Goal: Task Accomplishment & Management: Complete application form

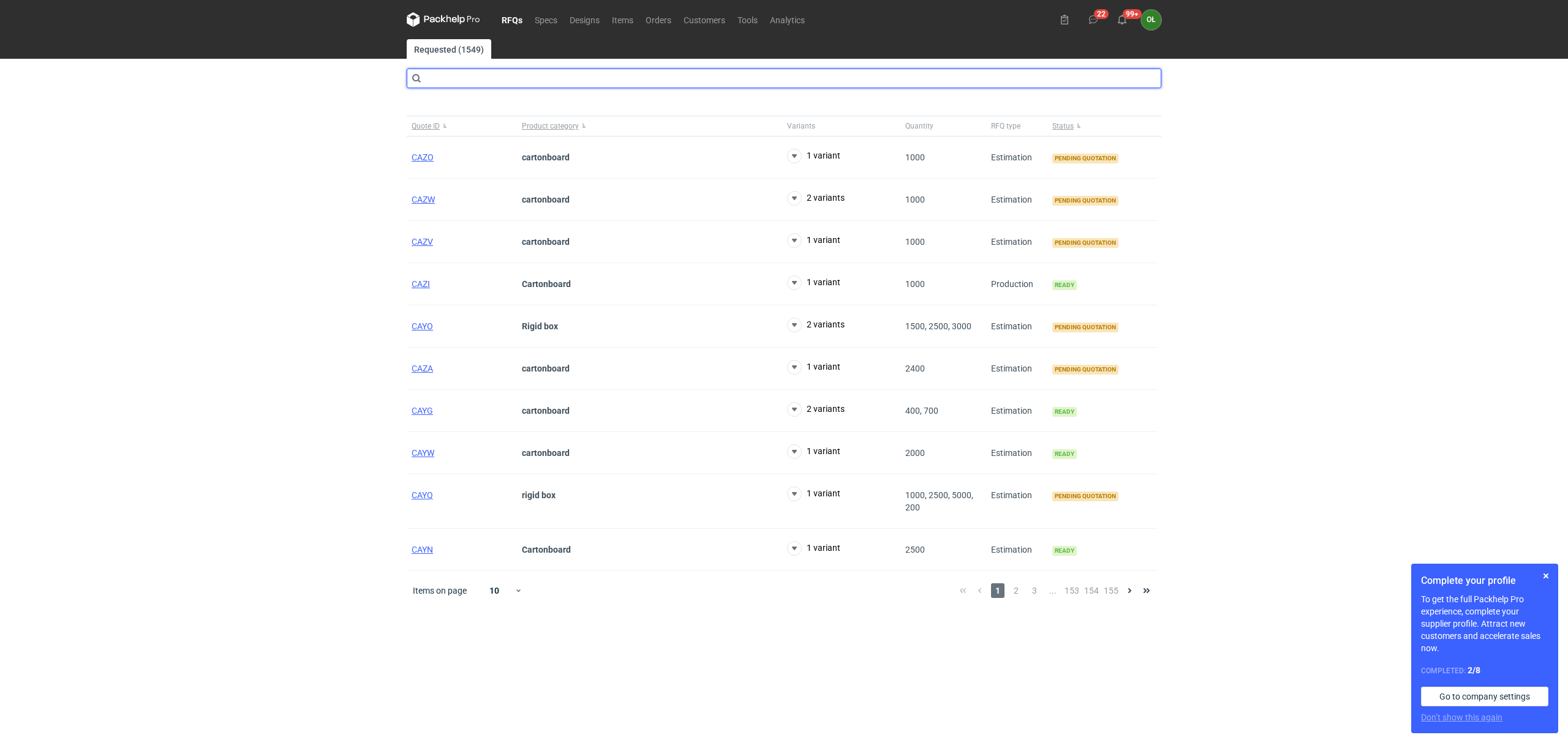
click at [436, 81] on input "text" at bounding box center [784, 78] width 754 height 20
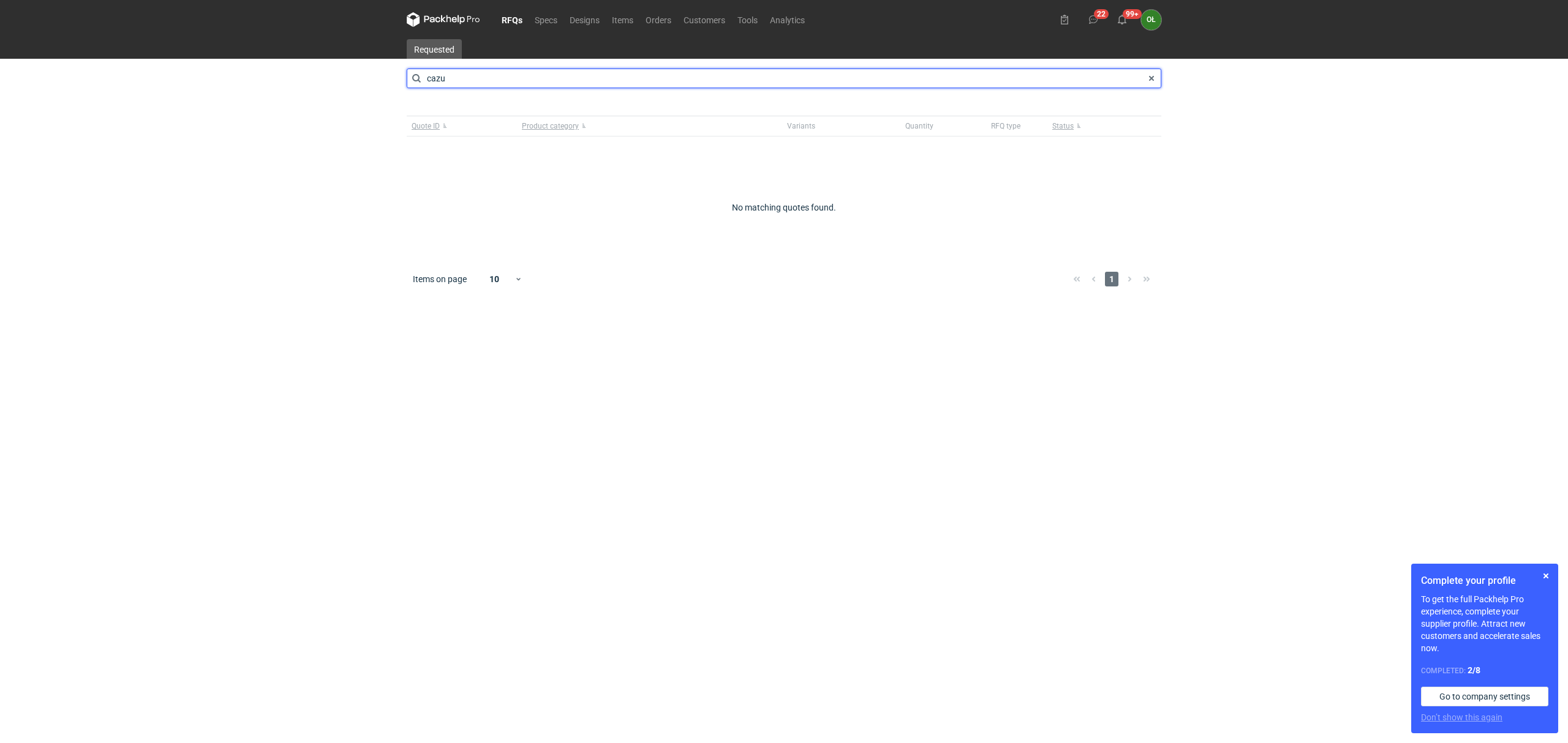
click at [452, 79] on input "cazu" at bounding box center [784, 78] width 754 height 20
type input "cazv"
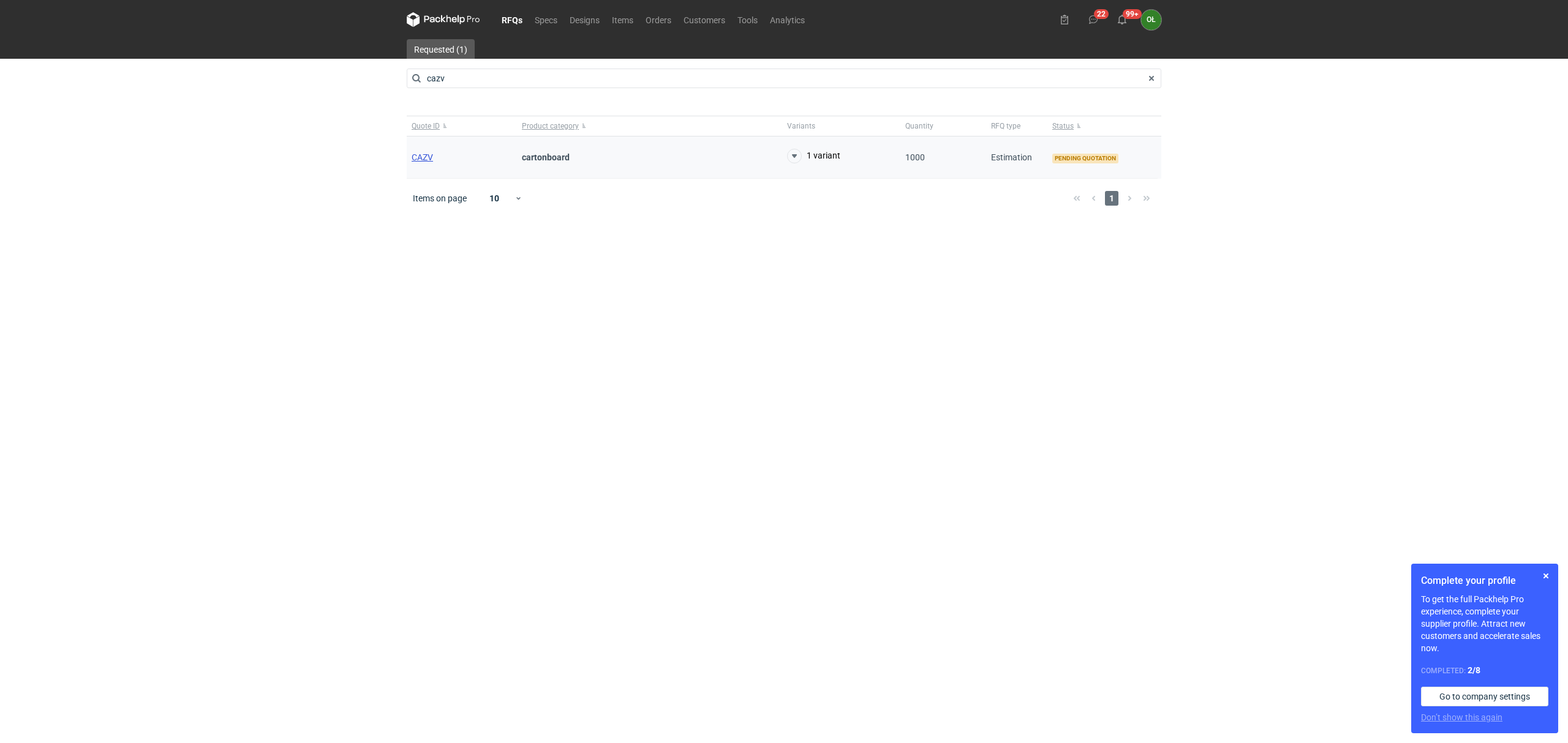
click at [422, 154] on span "CAZV" at bounding box center [422, 157] width 21 height 9
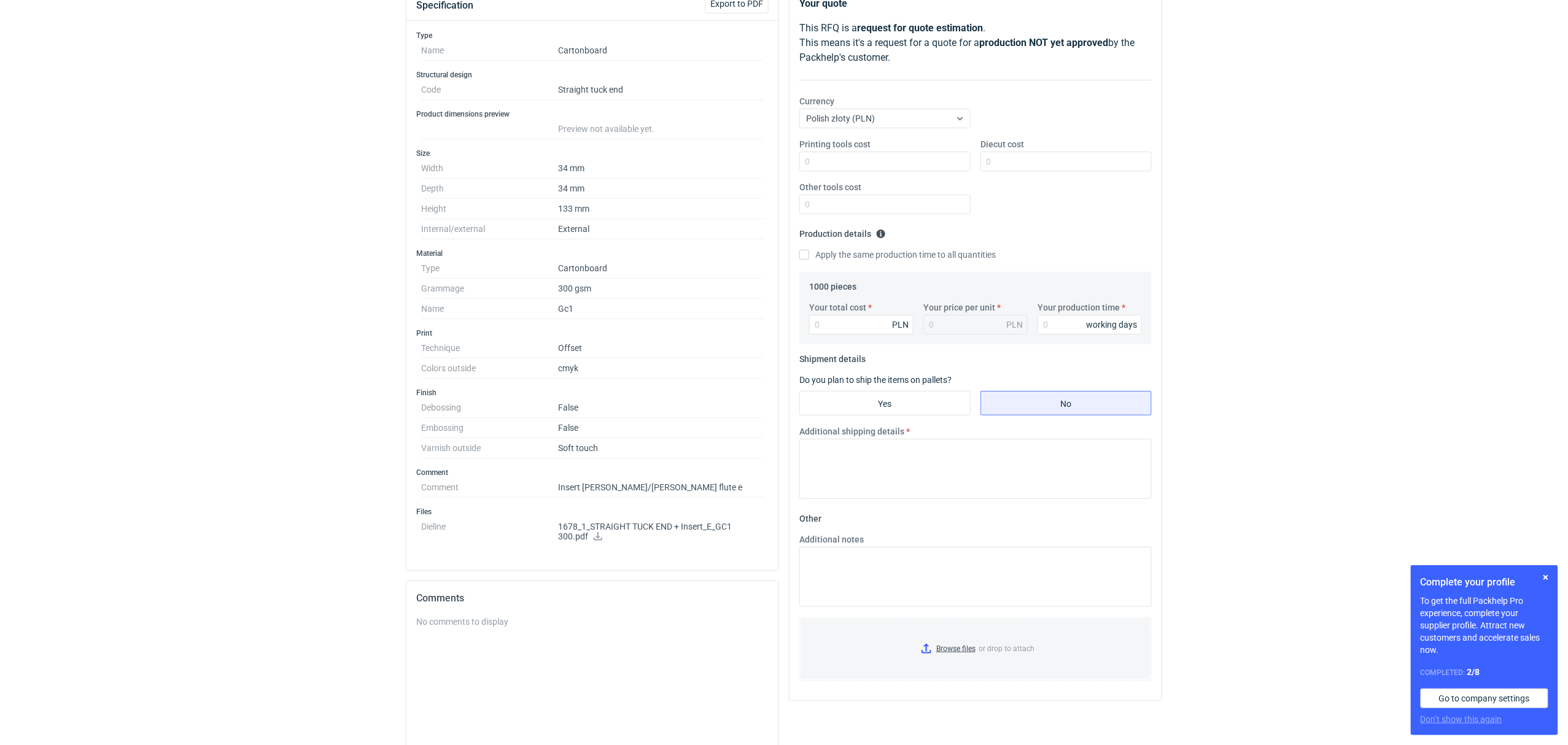
scroll to position [152, 0]
drag, startPoint x: 665, startPoint y: 530, endPoint x: 597, endPoint y: 543, distance: 69.2
click at [596, 543] on icon at bounding box center [597, 539] width 10 height 9
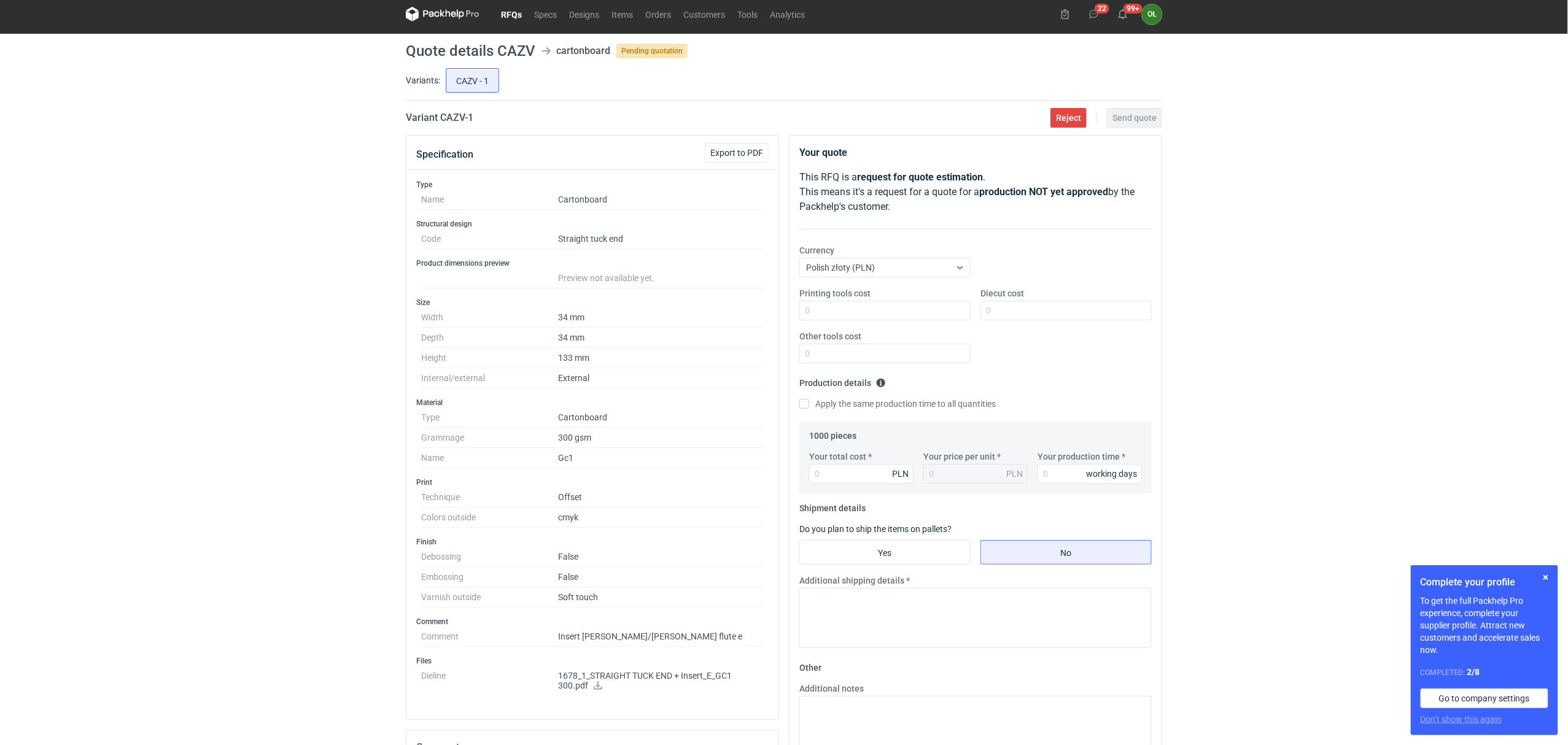
scroll to position [0, 0]
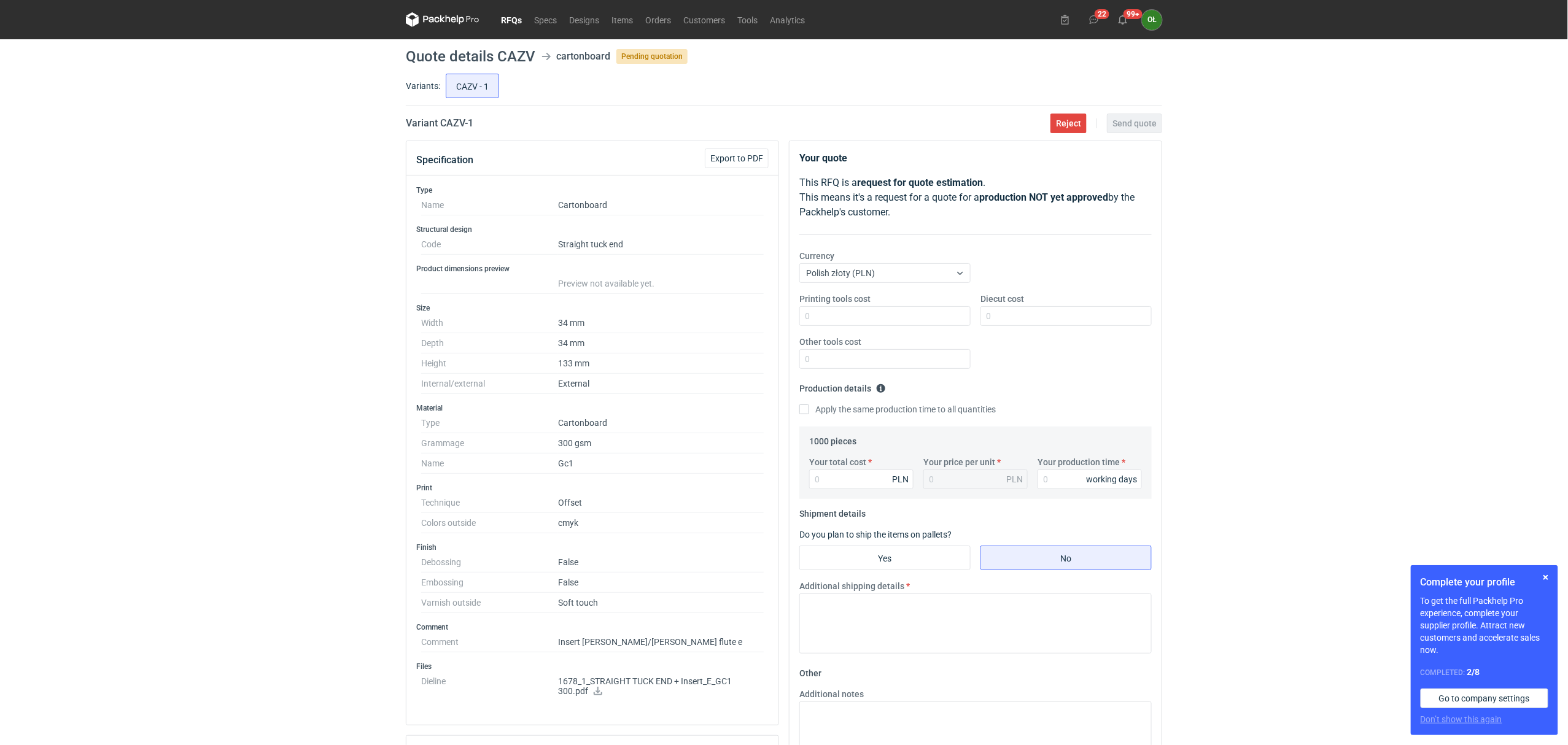
click at [513, 15] on link "RFQs" at bounding box center [511, 20] width 33 height 15
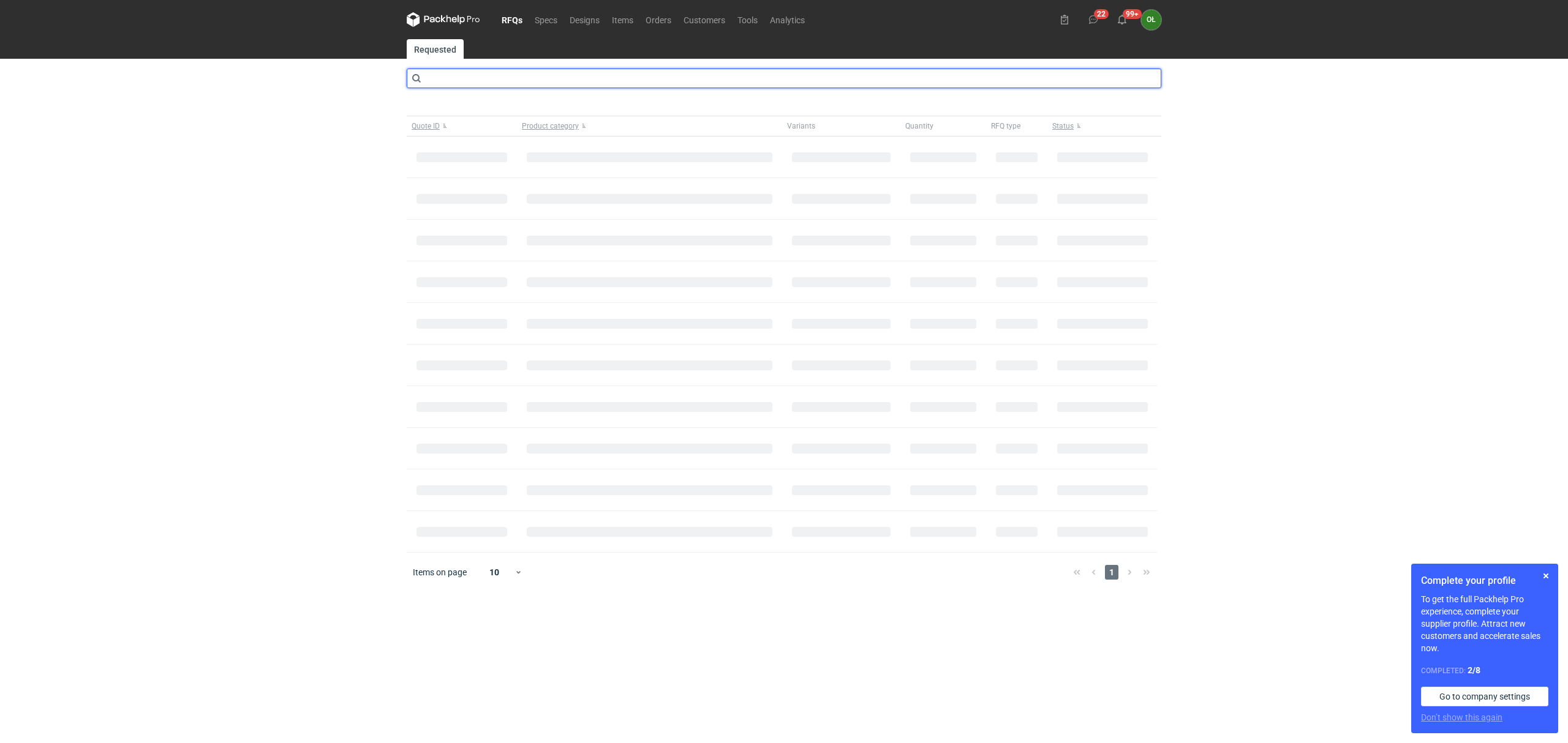
click at [434, 79] on input "text" at bounding box center [784, 78] width 754 height 20
type input "cayo"
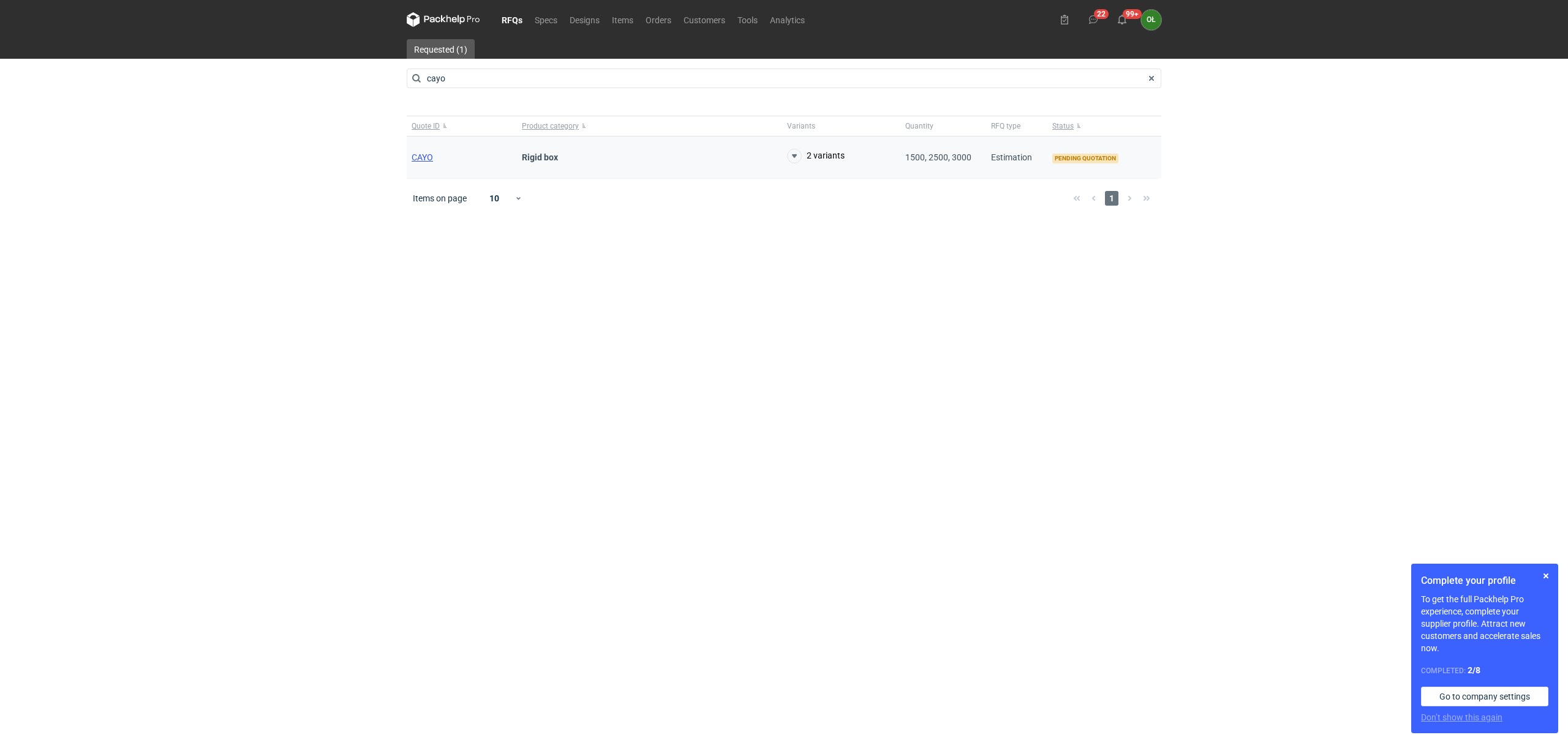
click at [428, 155] on span "CAYO" at bounding box center [422, 157] width 21 height 9
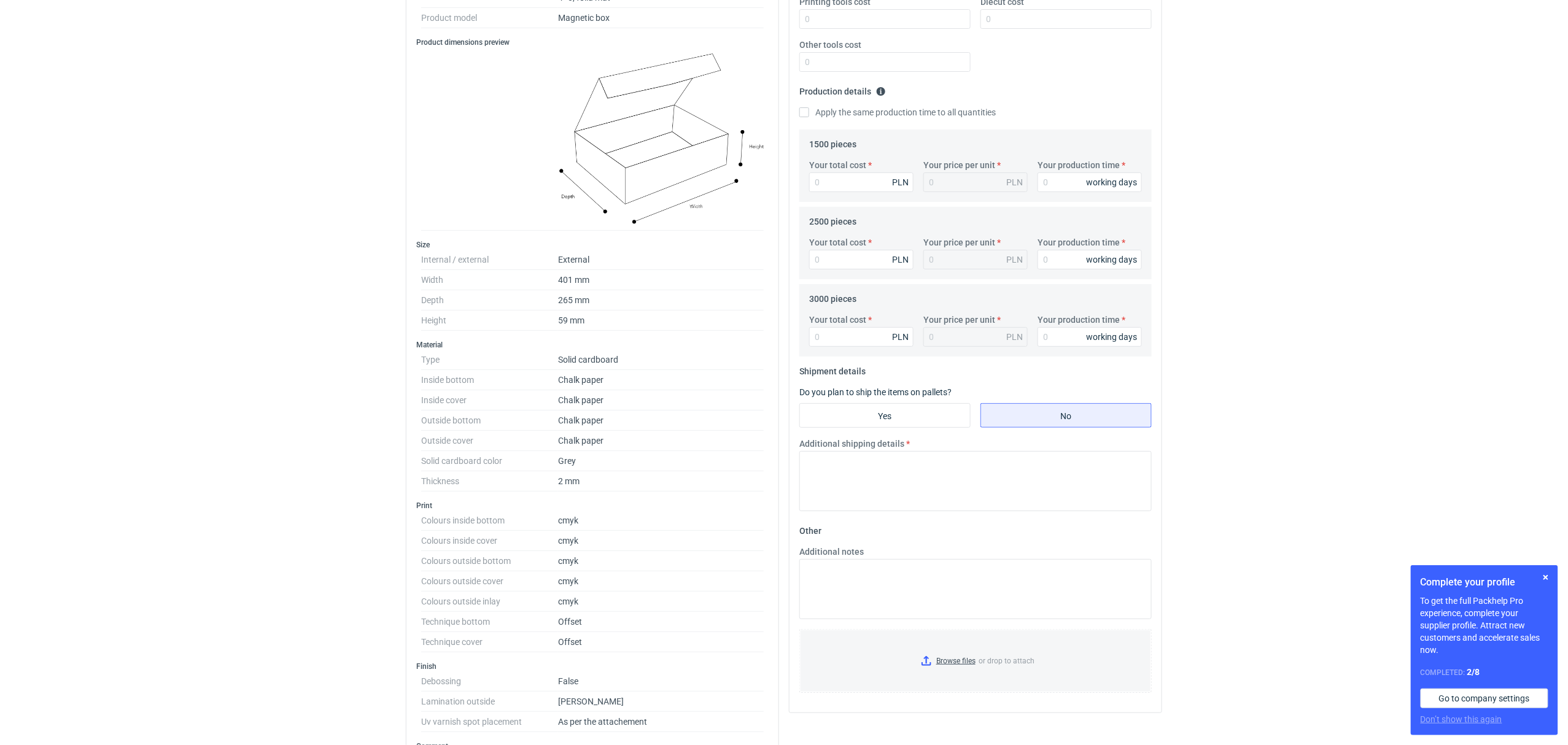
scroll to position [327, 0]
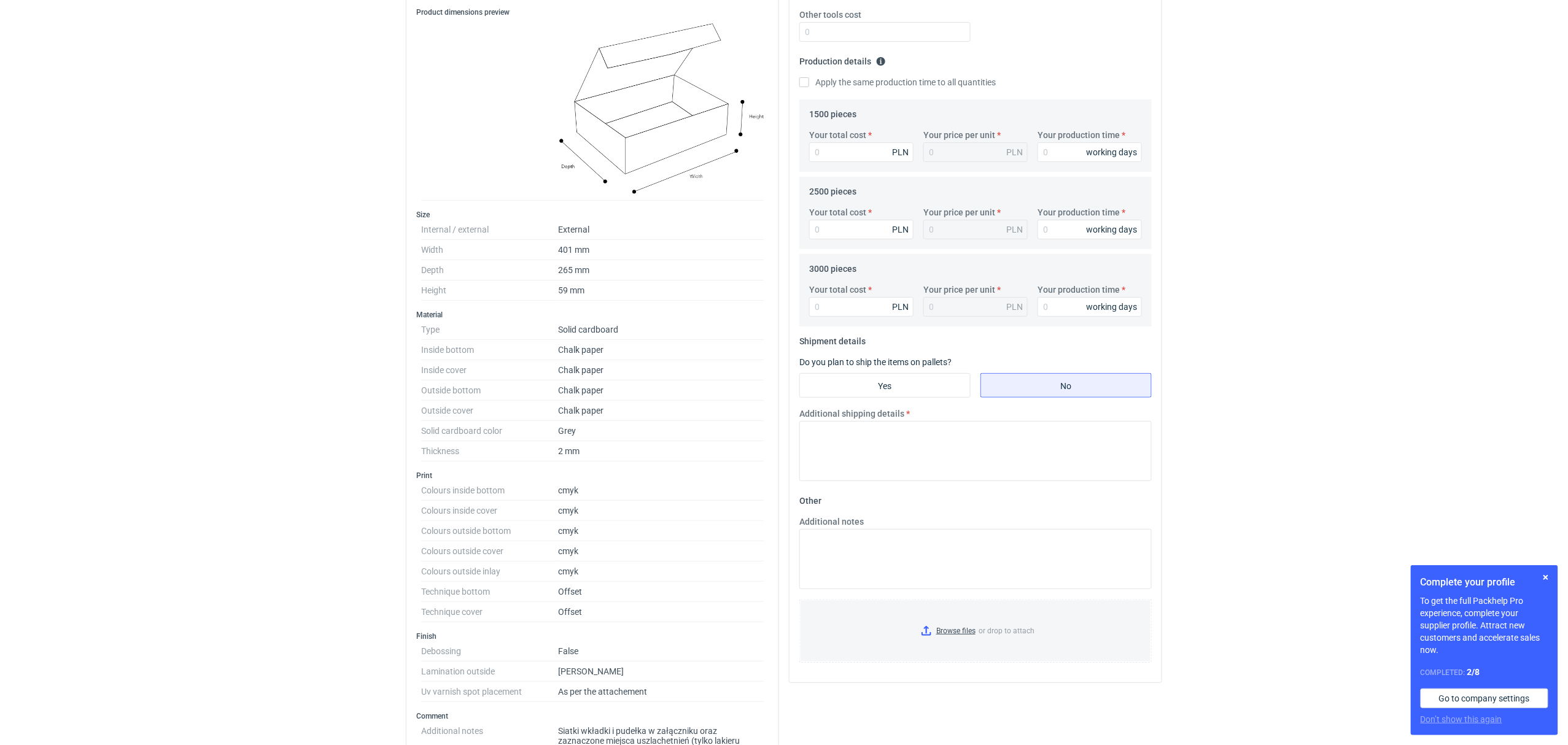
click at [182, 130] on div "RFQs Specs Designs Items Orders Customers Tools Analytics 22 99+ OŁ Olga Łopato…" at bounding box center [784, 45] width 1568 height 745
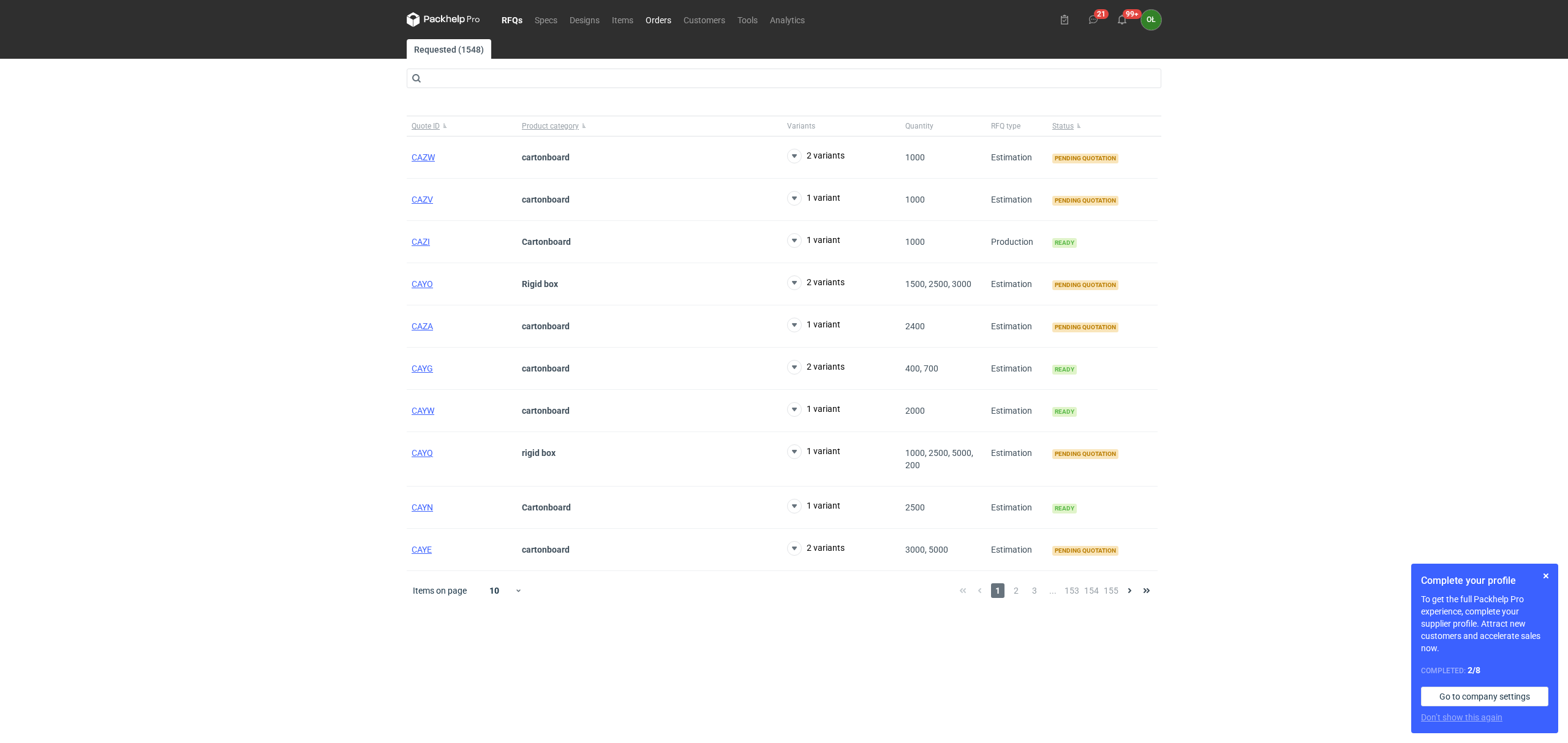
click at [658, 18] on link "Orders" at bounding box center [659, 20] width 38 height 15
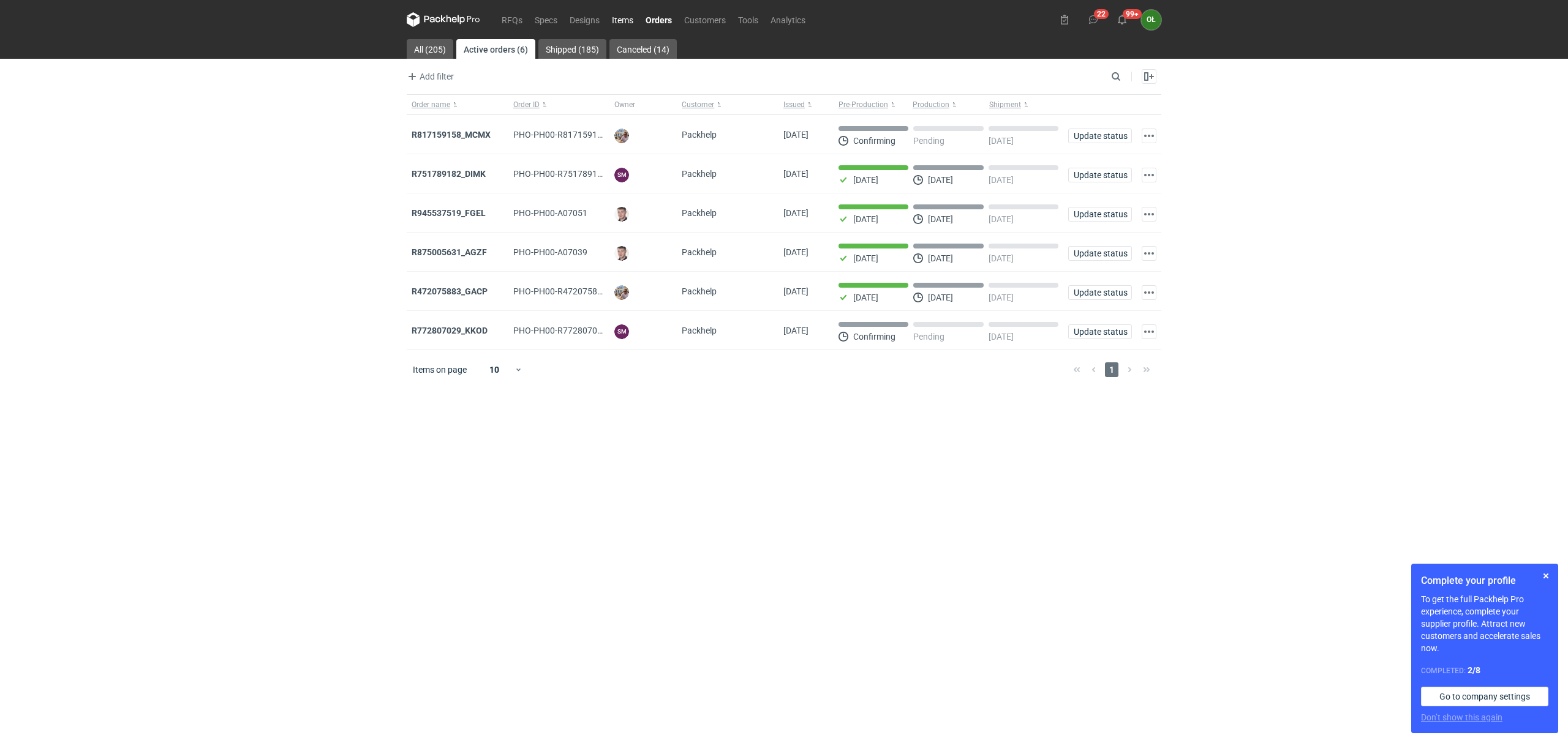
click at [629, 20] on link "Items" at bounding box center [623, 20] width 34 height 15
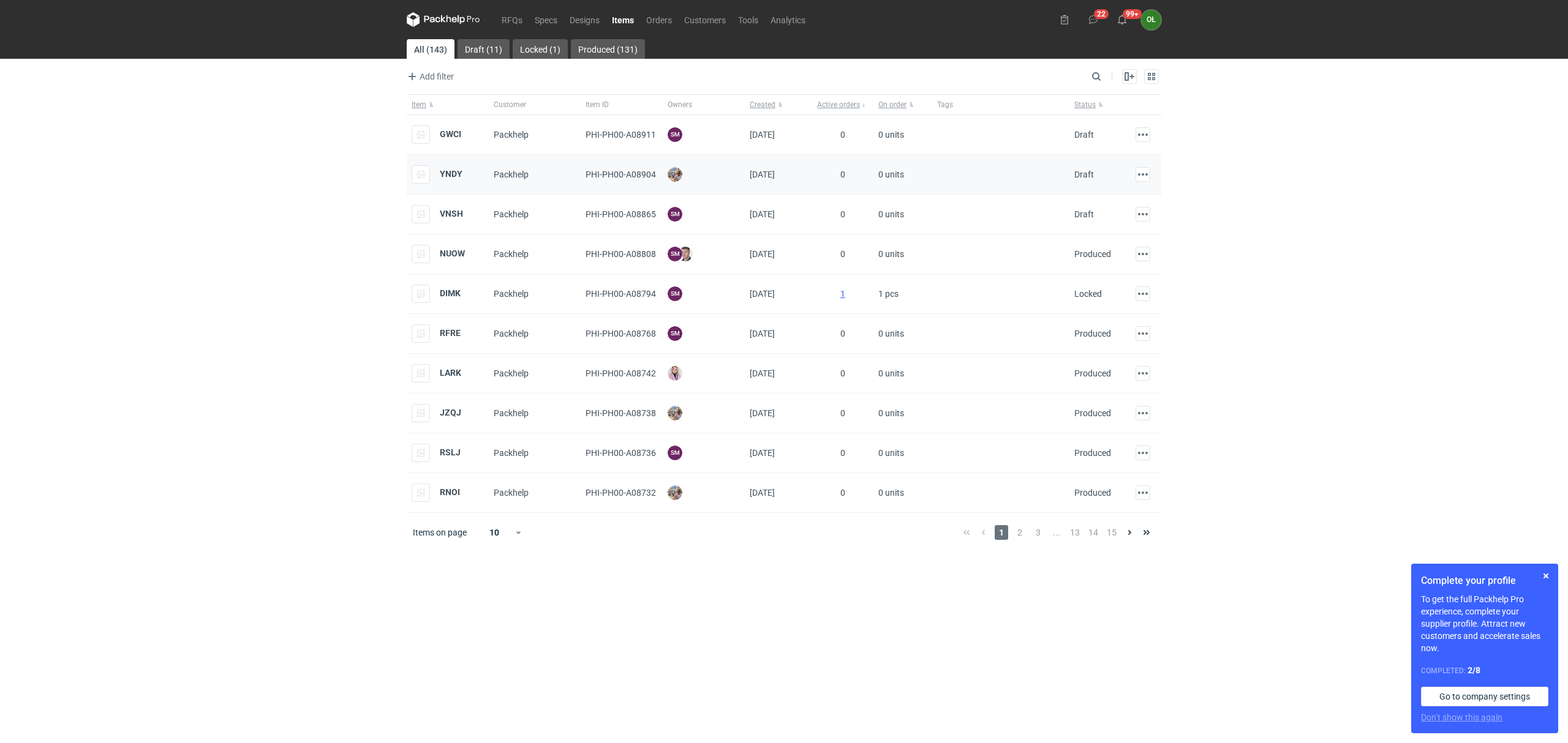
click at [463, 175] on div "YNDY" at bounding box center [447, 175] width 82 height 39
click at [455, 179] on strong "YNDY" at bounding box center [451, 173] width 23 height 9
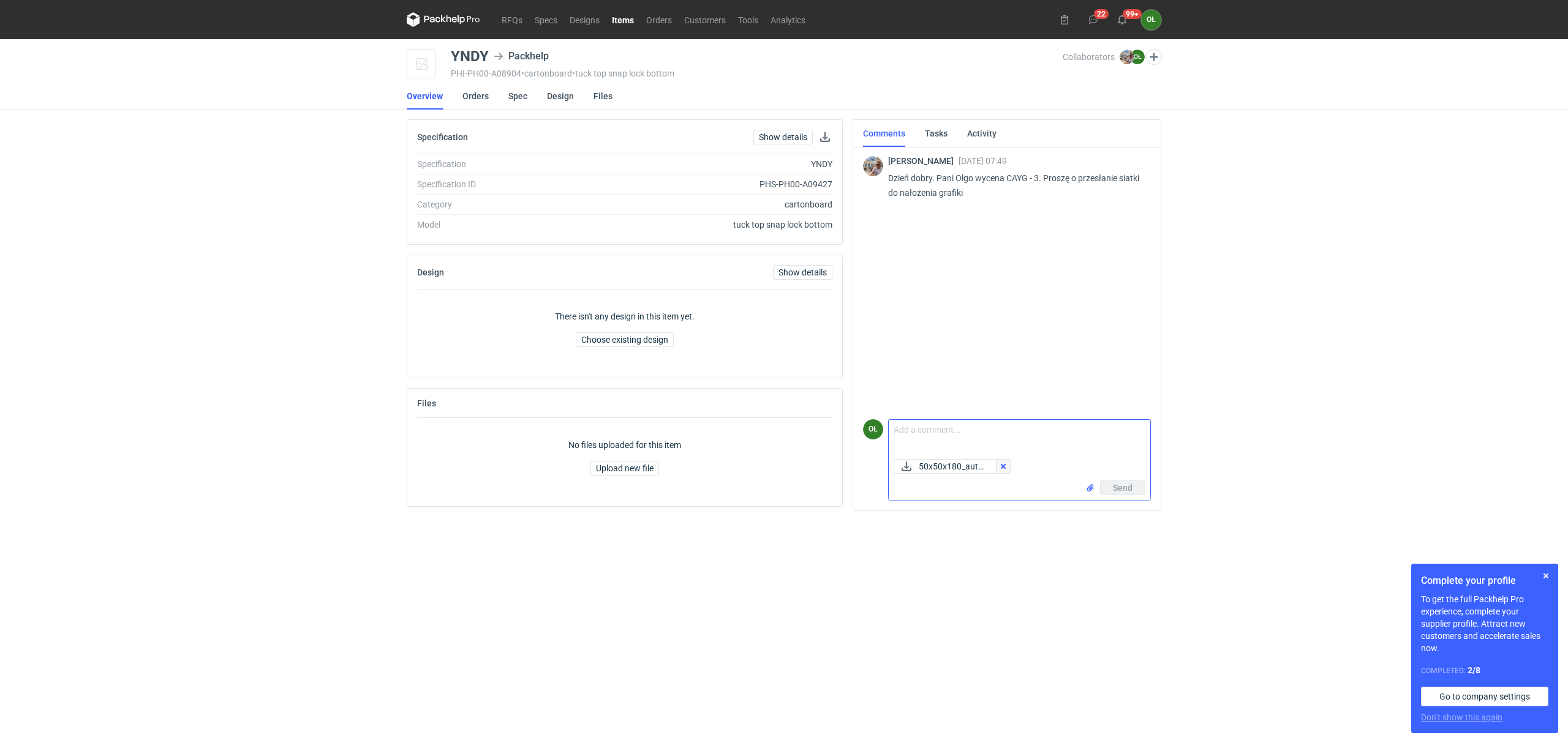
click at [1010, 466] on button "button" at bounding box center [1003, 466] width 15 height 15
click at [1007, 466] on button "button" at bounding box center [1003, 466] width 15 height 15
click at [1008, 461] on button "button" at bounding box center [1003, 466] width 15 height 15
click at [916, 434] on textarea "Comment message" at bounding box center [1020, 437] width 262 height 34
click at [1099, 441] on textarea "w załączniku siatka" at bounding box center [1020, 437] width 262 height 34
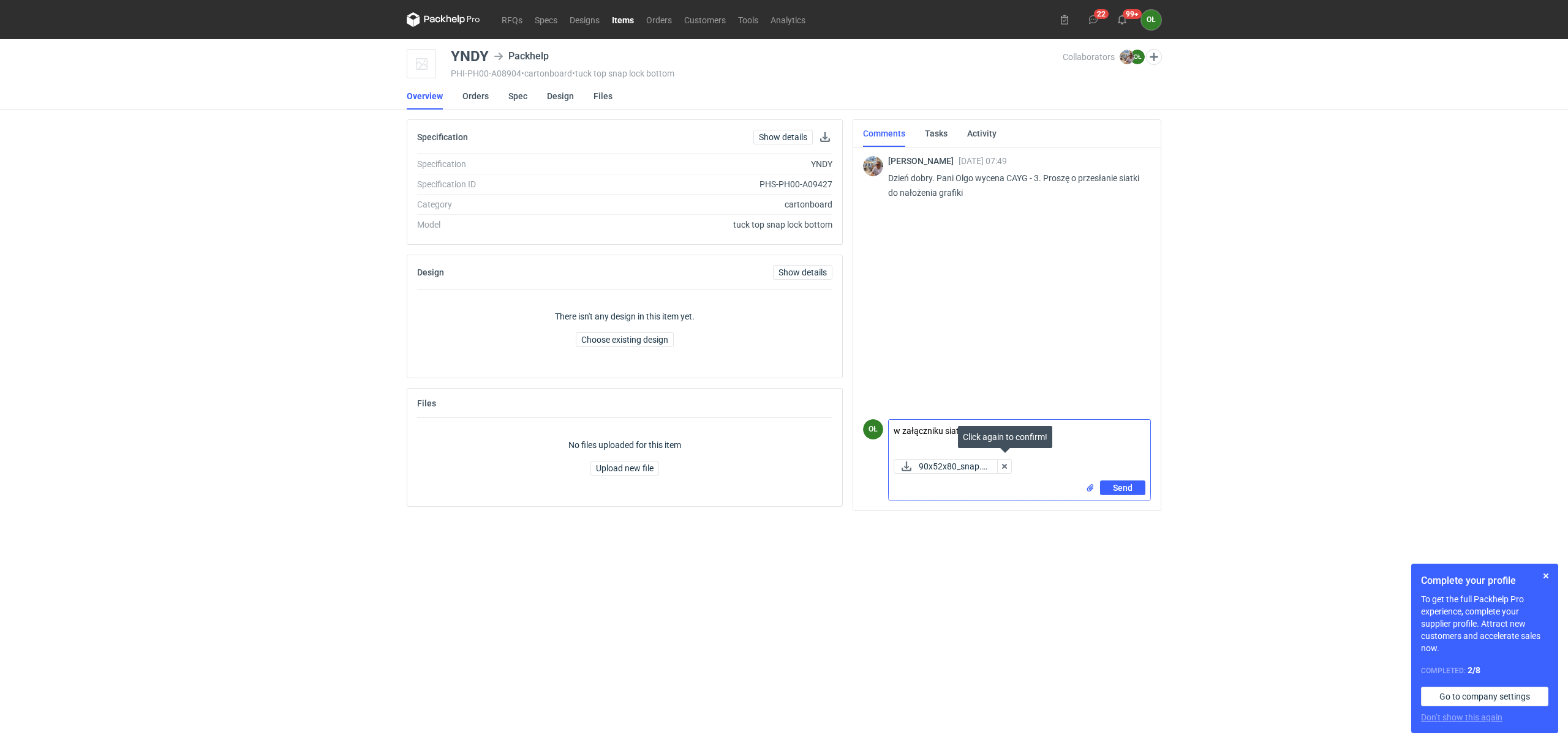
type textarea "w załączniku siatka"
click at [1041, 433] on div "Click again to confirm!" at bounding box center [1004, 437] width 94 height 22
click at [1067, 438] on textarea "w załączniku siatka" at bounding box center [1020, 437] width 262 height 34
click at [1110, 491] on button "Send" at bounding box center [1123, 488] width 45 height 15
click at [626, 22] on link "Items" at bounding box center [623, 20] width 34 height 15
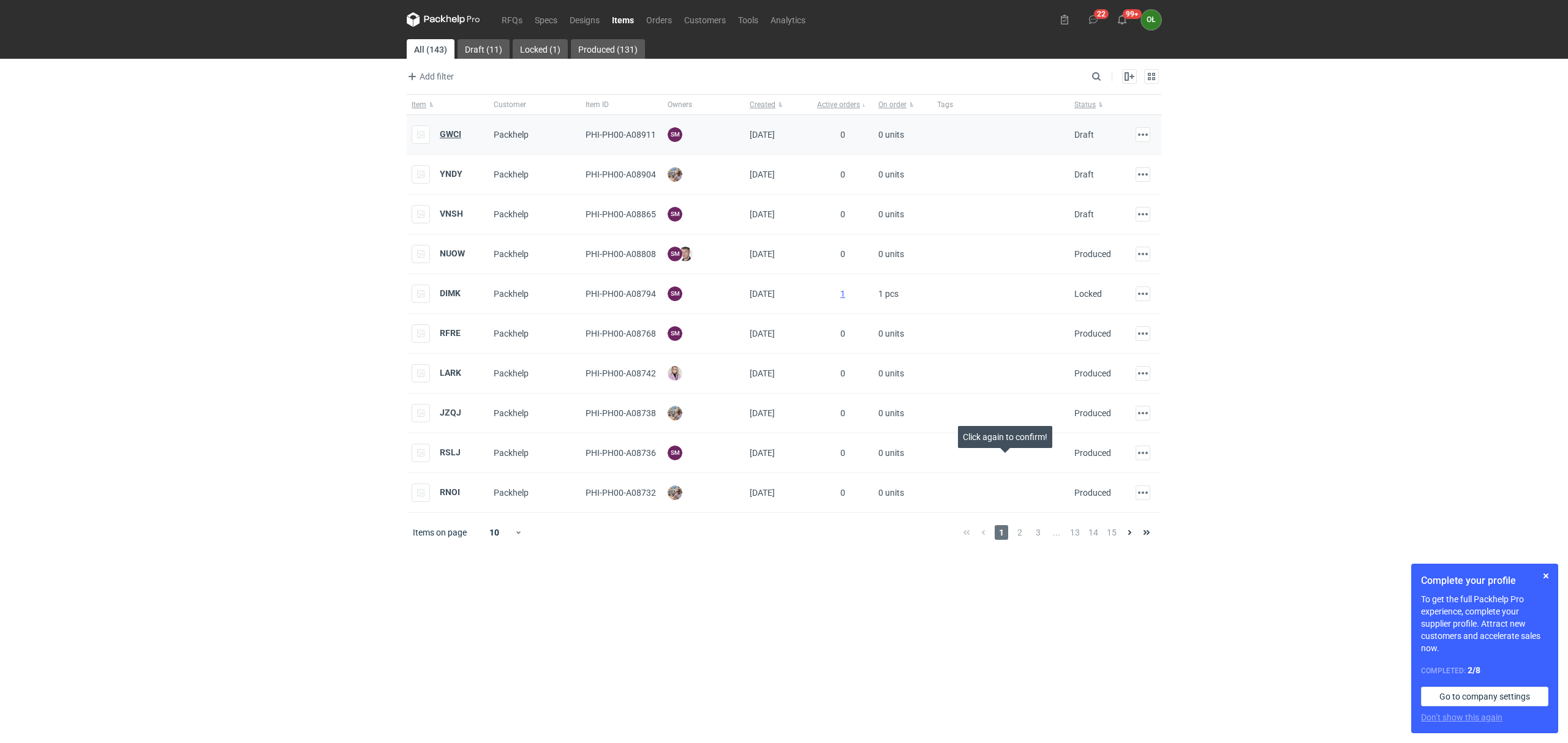
click at [458, 132] on strong "GWCI" at bounding box center [450, 134] width 21 height 9
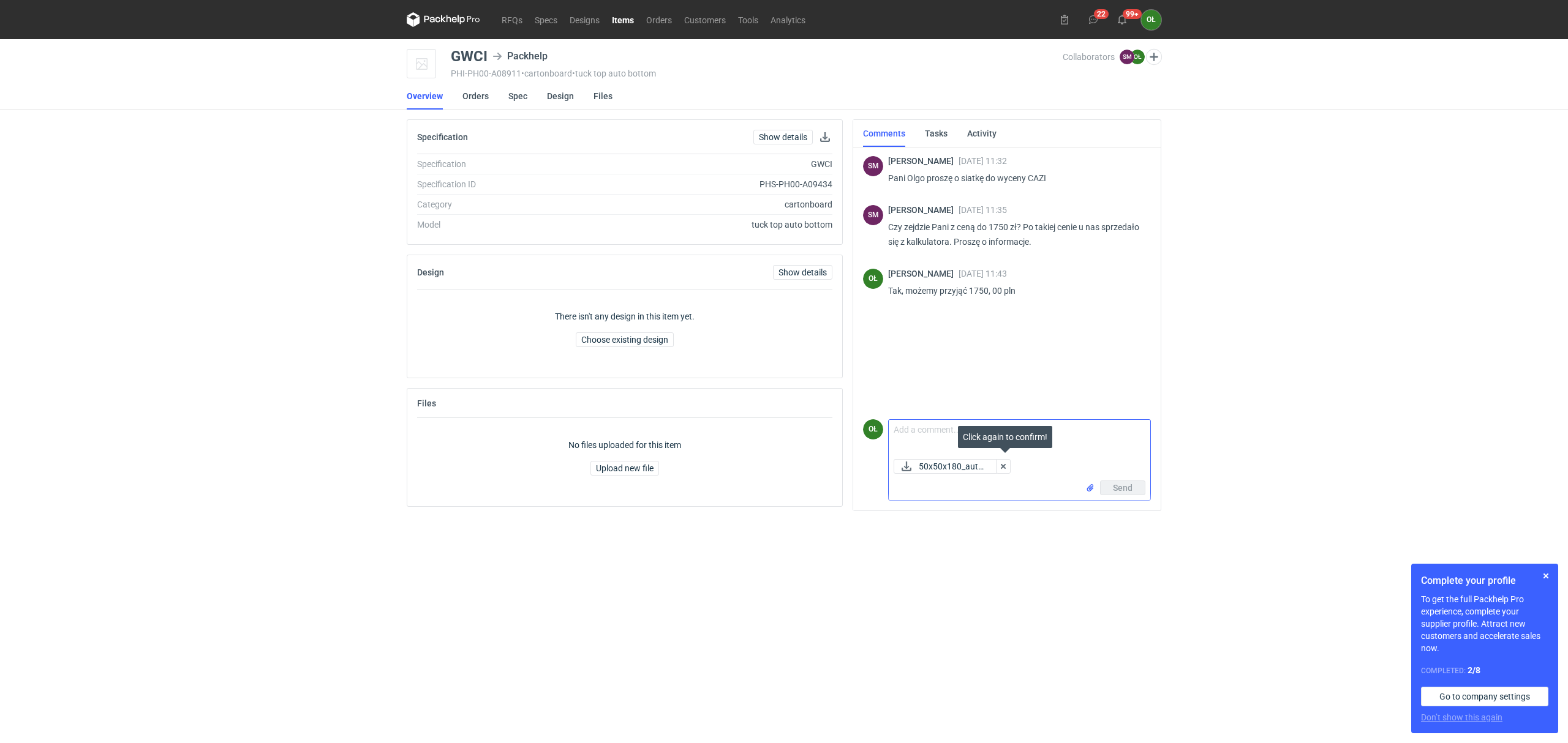
click at [914, 435] on textarea "Comment message" at bounding box center [1020, 437] width 262 height 34
type textarea "w załączniku przesyłam siatkę"
click at [1105, 481] on button "Send" at bounding box center [1123, 488] width 45 height 15
click at [189, 370] on div "RFQs Specs Designs Items Orders Customers Tools Analytics 22 99+ OŁ [PERSON_NAM…" at bounding box center [784, 371] width 1568 height 743
click at [428, 11] on nav "RFQs Specs Designs Items Orders Customers Tools Analytics" at bounding box center [609, 20] width 405 height 39
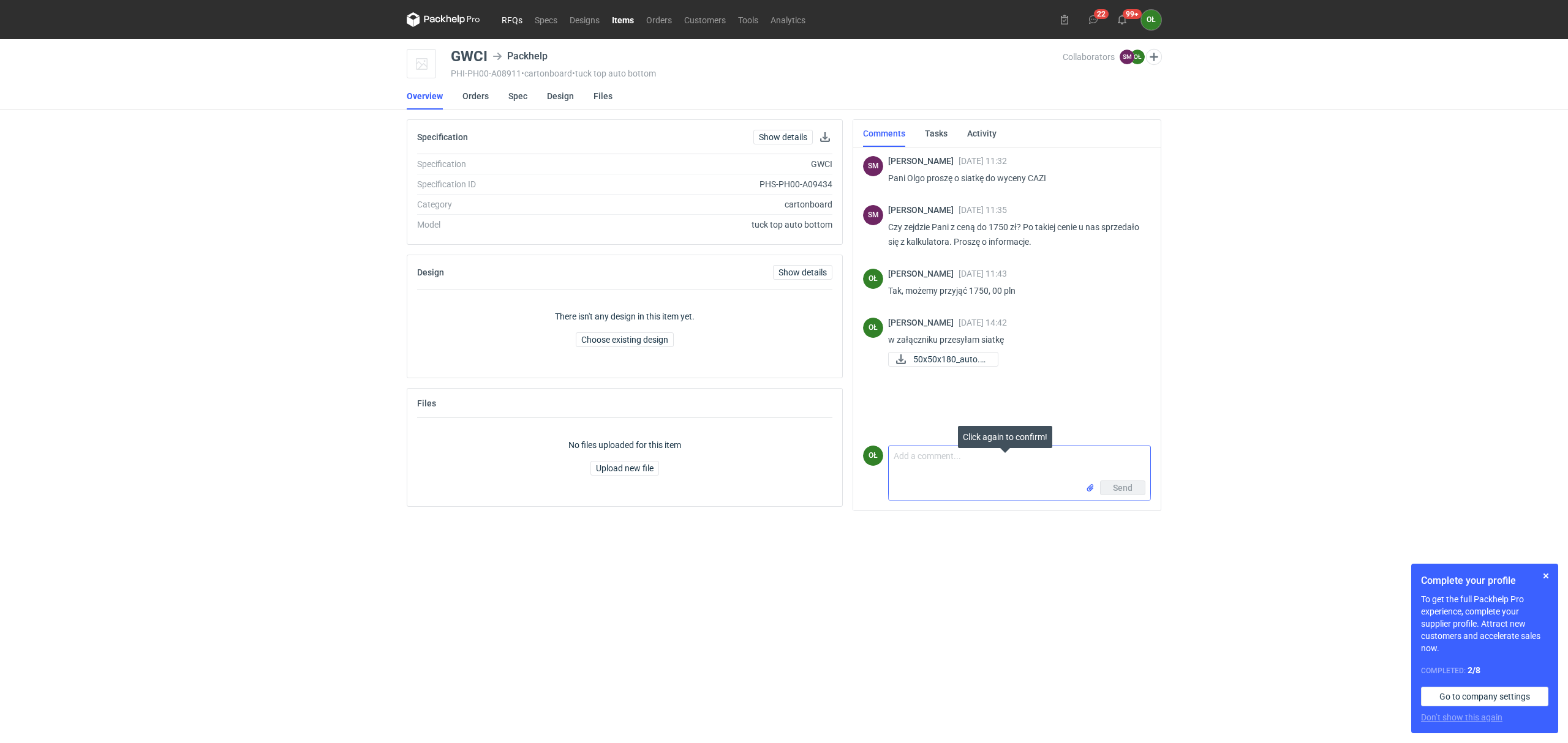
click at [512, 20] on link "RFQs" at bounding box center [512, 20] width 33 height 15
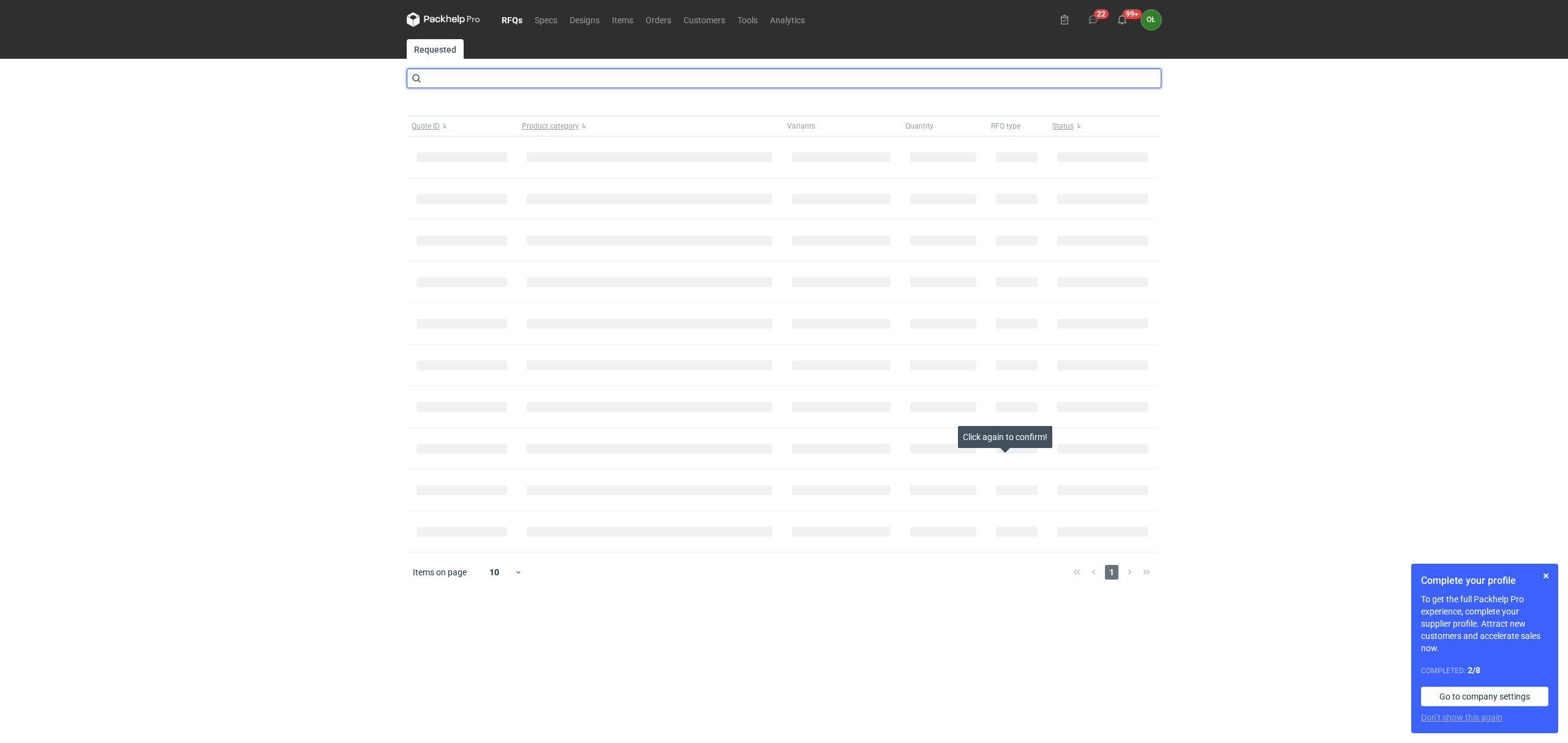
click at [471, 78] on input "text" at bounding box center [784, 78] width 754 height 20
type input "cazv"
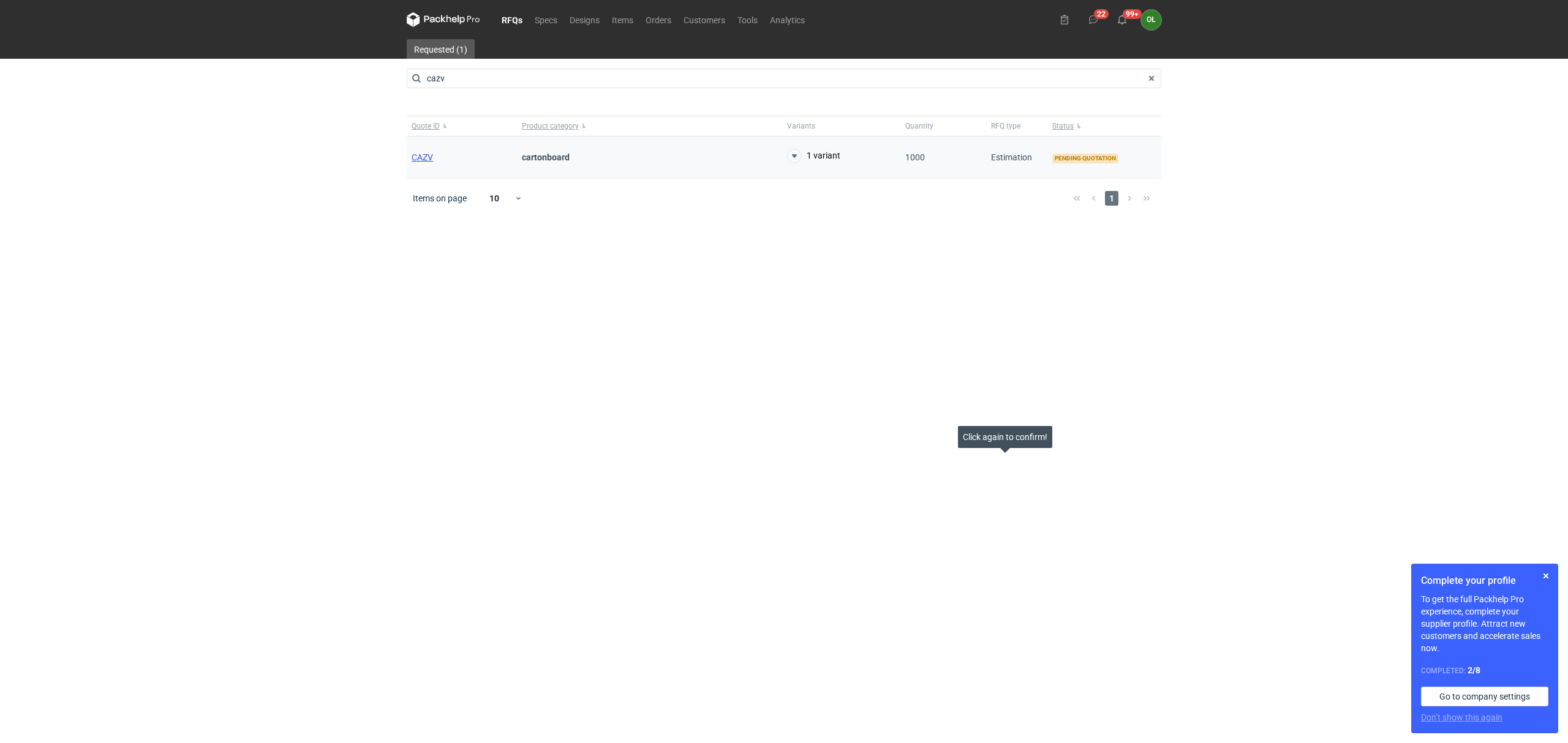
click at [426, 157] on span "CAZV" at bounding box center [422, 157] width 21 height 9
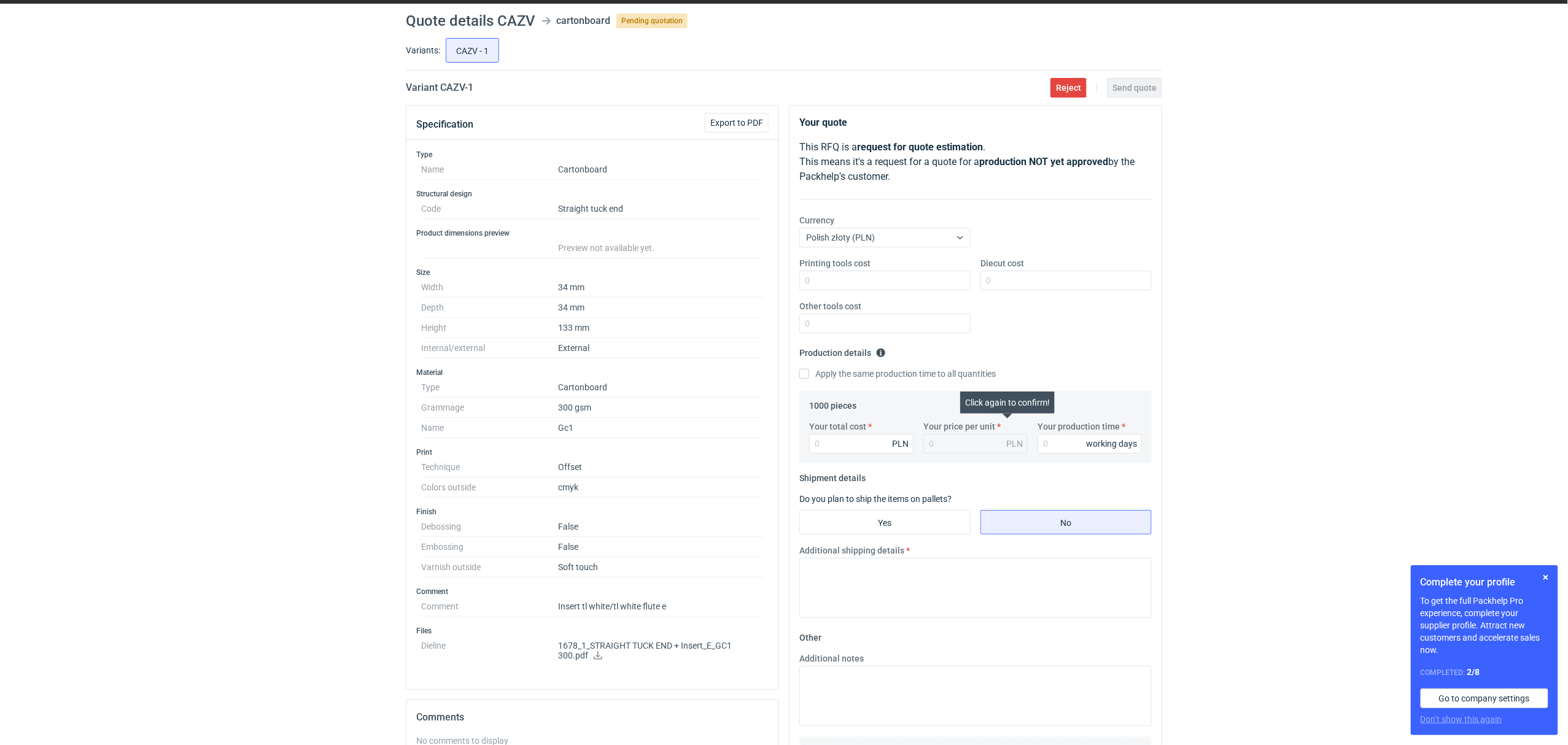
scroll to position [27, 0]
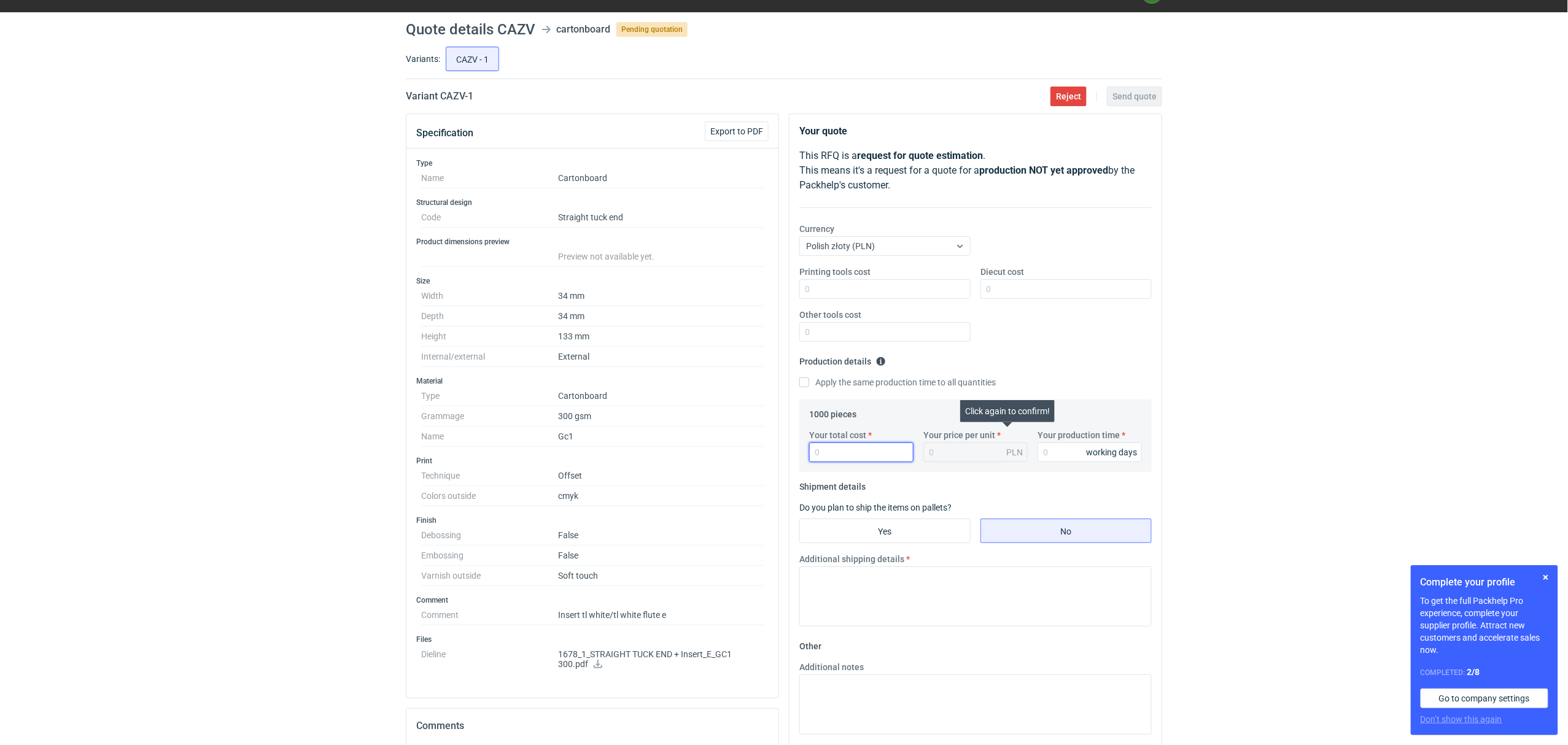
click at [847, 460] on input "Your total cost" at bounding box center [861, 452] width 104 height 20
type input "210"
type input "0.21"
type input "2109"
type input "2.11"
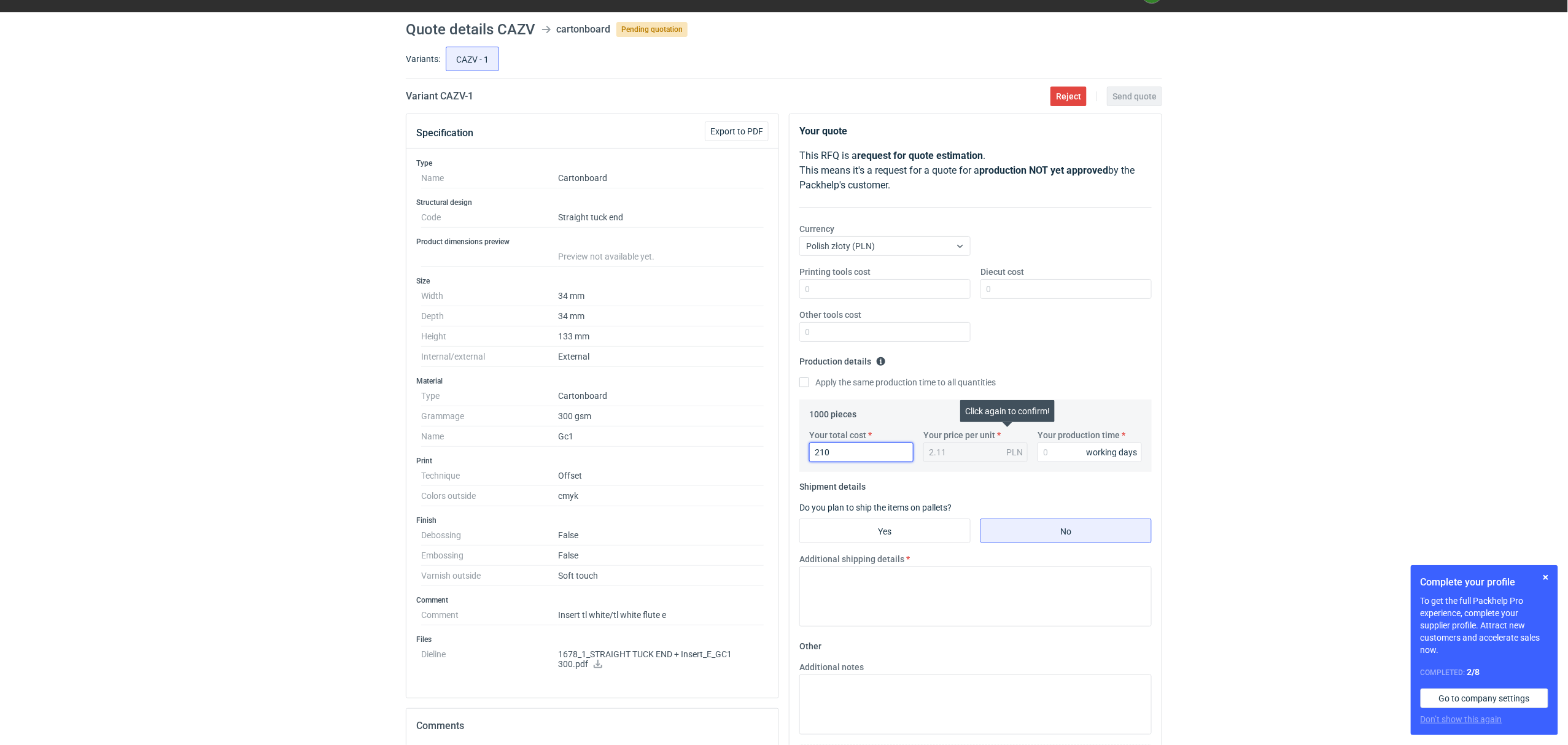
type input "21"
type input "0.02"
type input "2110"
type input "2.11"
type input "2110"
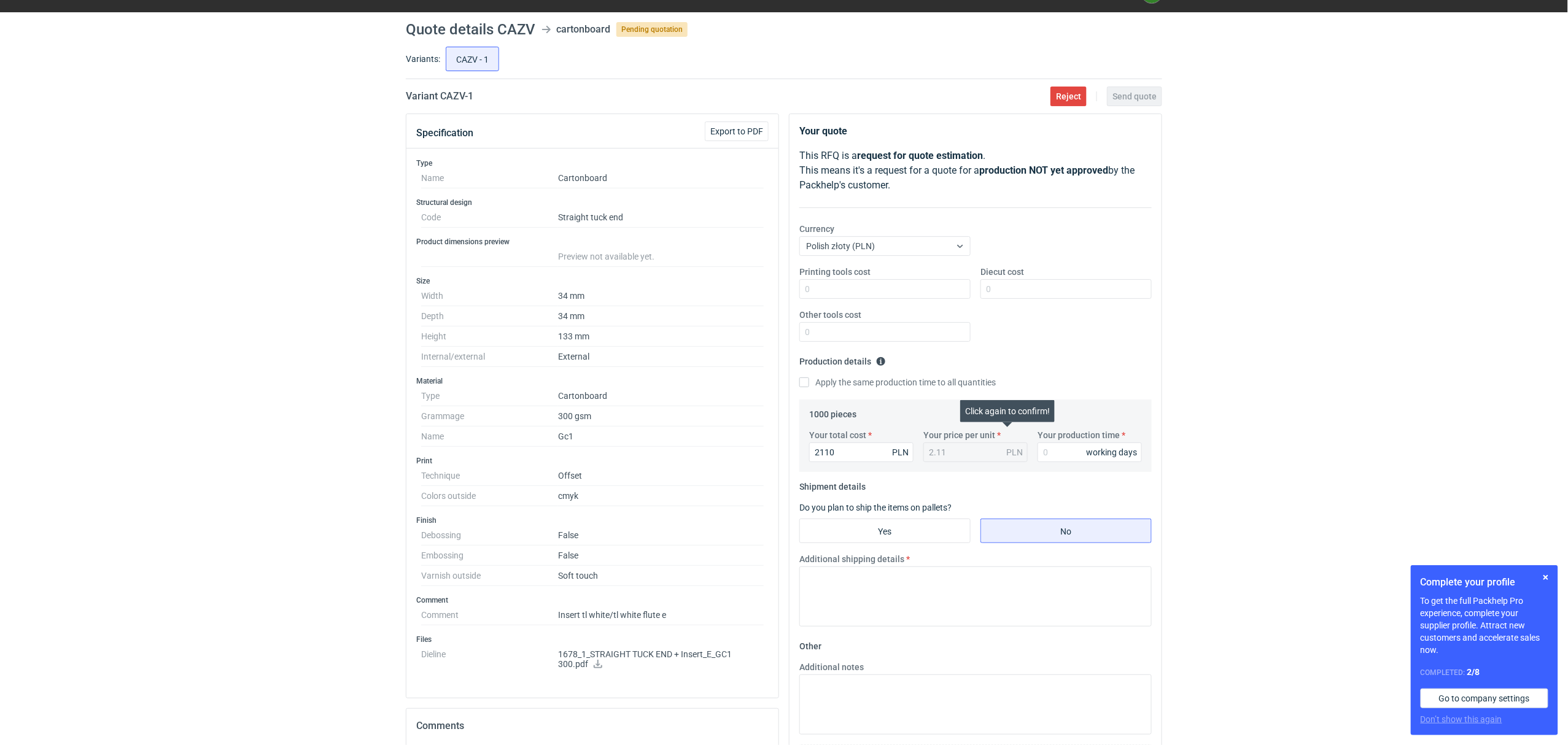
click at [204, 465] on div "RFQs Specs Designs Items Orders Customers Tools Analytics 22 99+ OŁ [PERSON_NAM…" at bounding box center [784, 345] width 1568 height 745
click at [1078, 464] on div "Your total cost 2110 PLN Your price per unit 2.11 PLN Your production time work…" at bounding box center [976, 451] width 343 height 43
click at [1070, 462] on input "Your production time" at bounding box center [1090, 452] width 104 height 20
type input "14"
click at [997, 286] on input "Diecut cost" at bounding box center [1066, 289] width 171 height 20
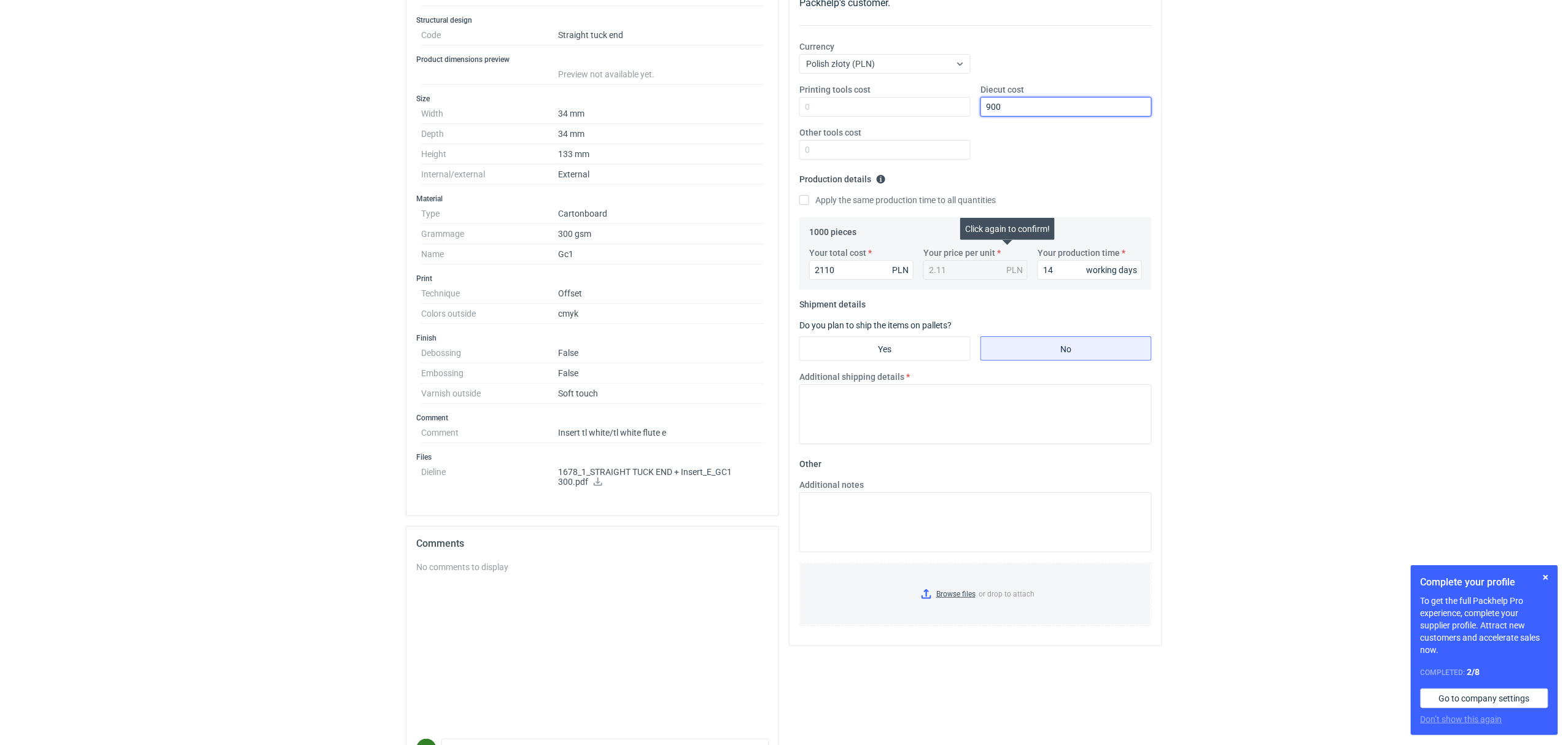
scroll to position [218, 0]
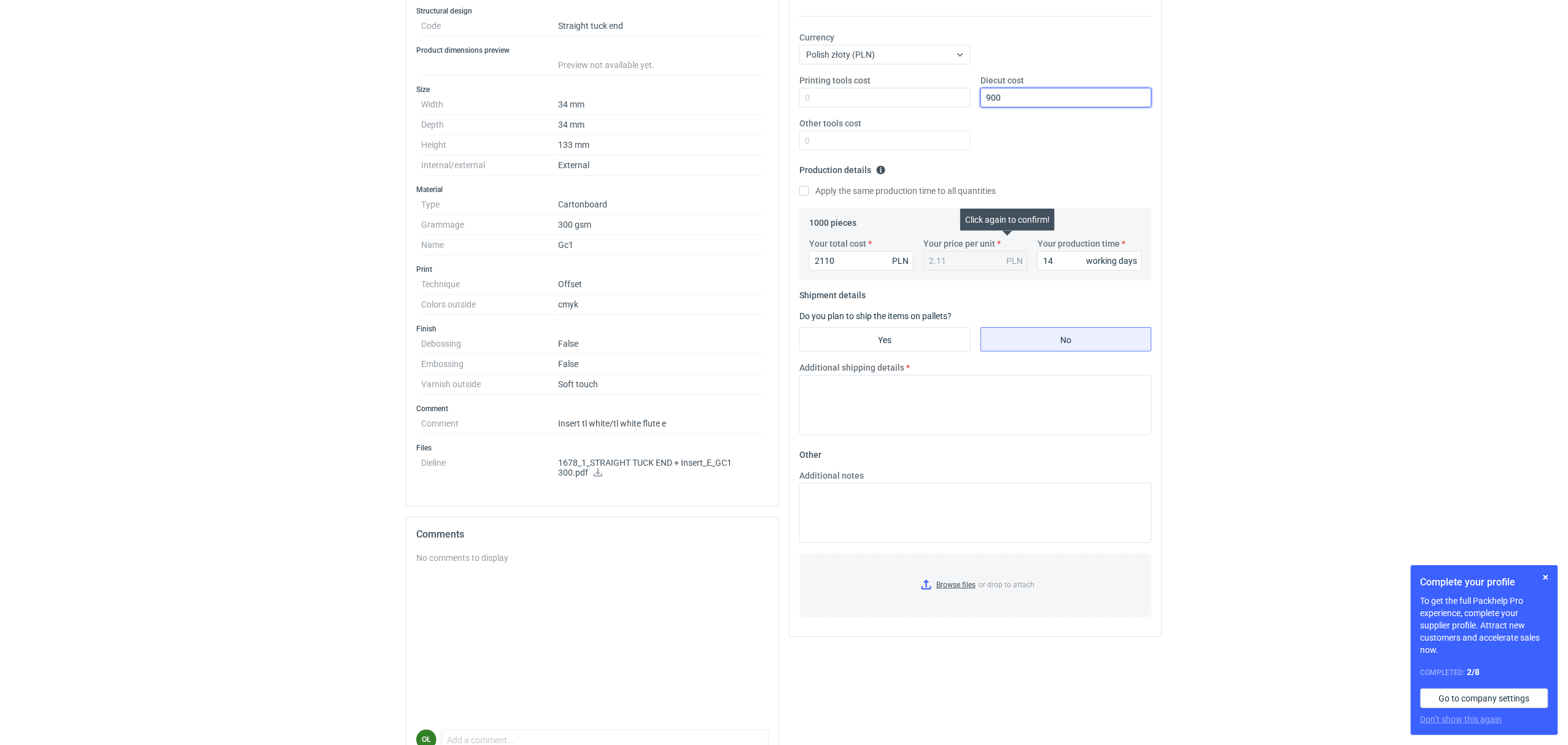
type input "900"
click at [820, 343] on input "Yes" at bounding box center [885, 339] width 170 height 23
radio input "true"
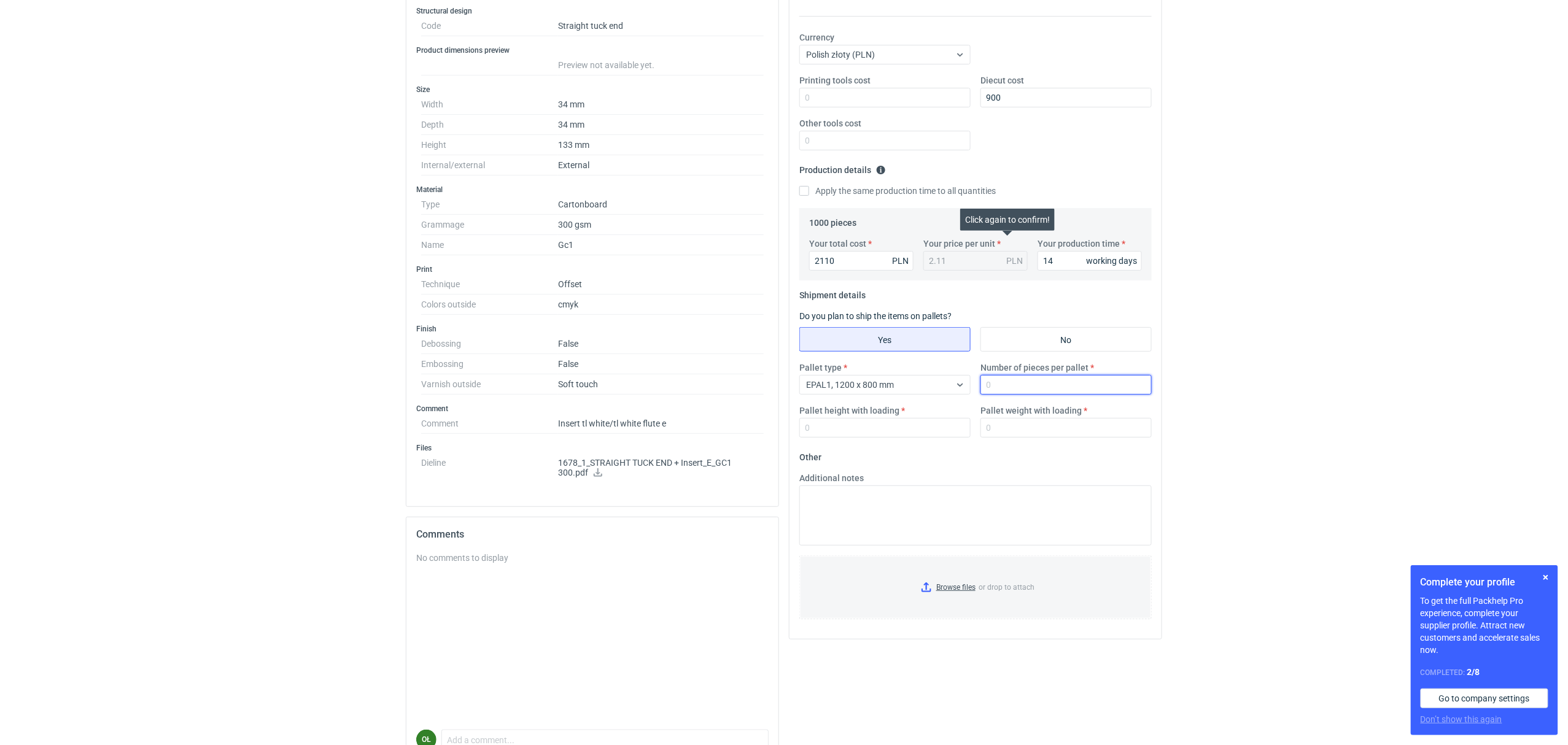
click at [1020, 386] on input "Number of pieces per pallet" at bounding box center [1066, 385] width 171 height 20
type input "1000"
click at [931, 418] on div "Pallet height with loading" at bounding box center [884, 420] width 181 height 33
click at [934, 427] on input "Pallet height with loading" at bounding box center [885, 428] width 171 height 20
type input "1300"
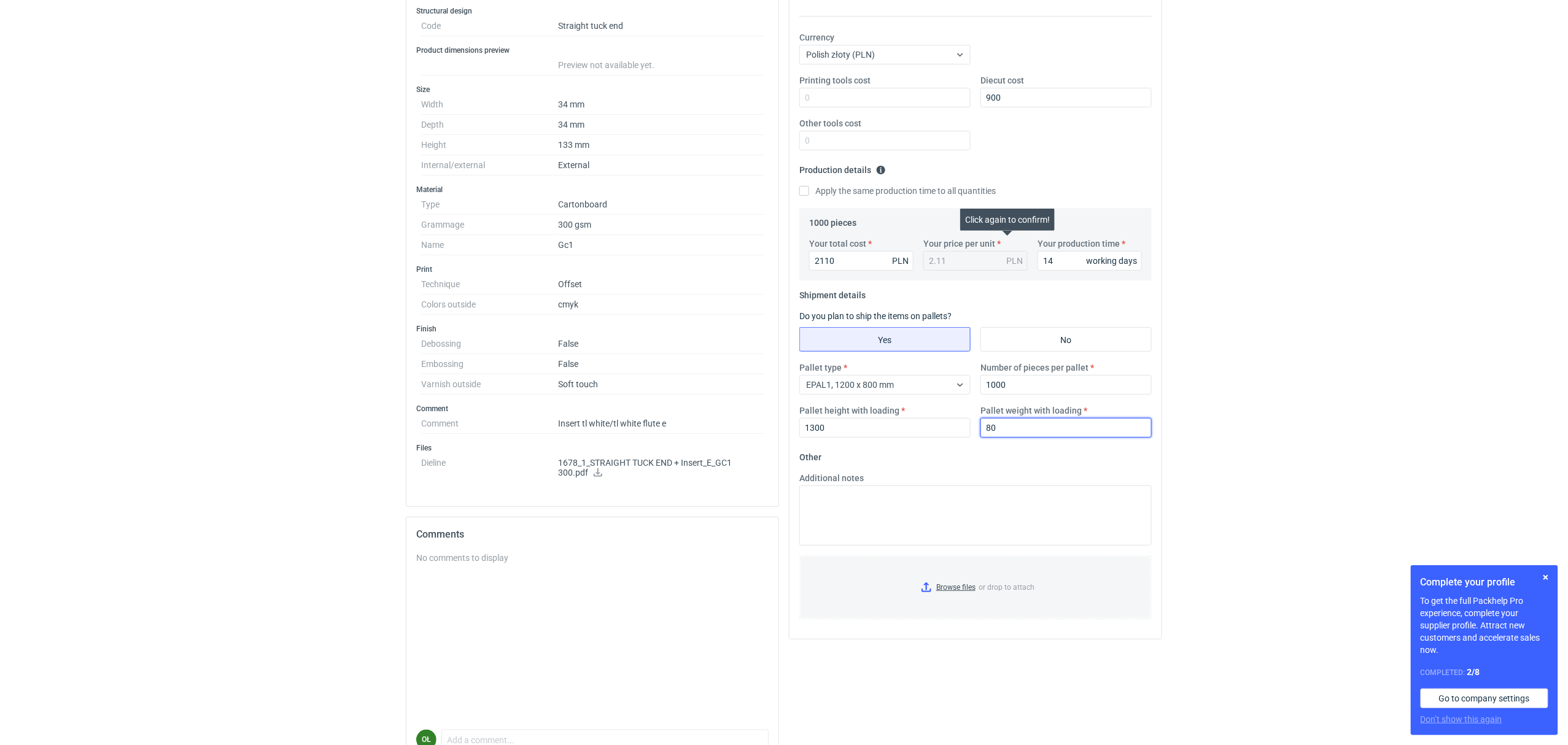
type input "80"
click at [162, 124] on div "RFQs Specs Designs Items Orders Customers Tools Analytics 22 99+ OŁ [PERSON_NAM…" at bounding box center [784, 154] width 1568 height 745
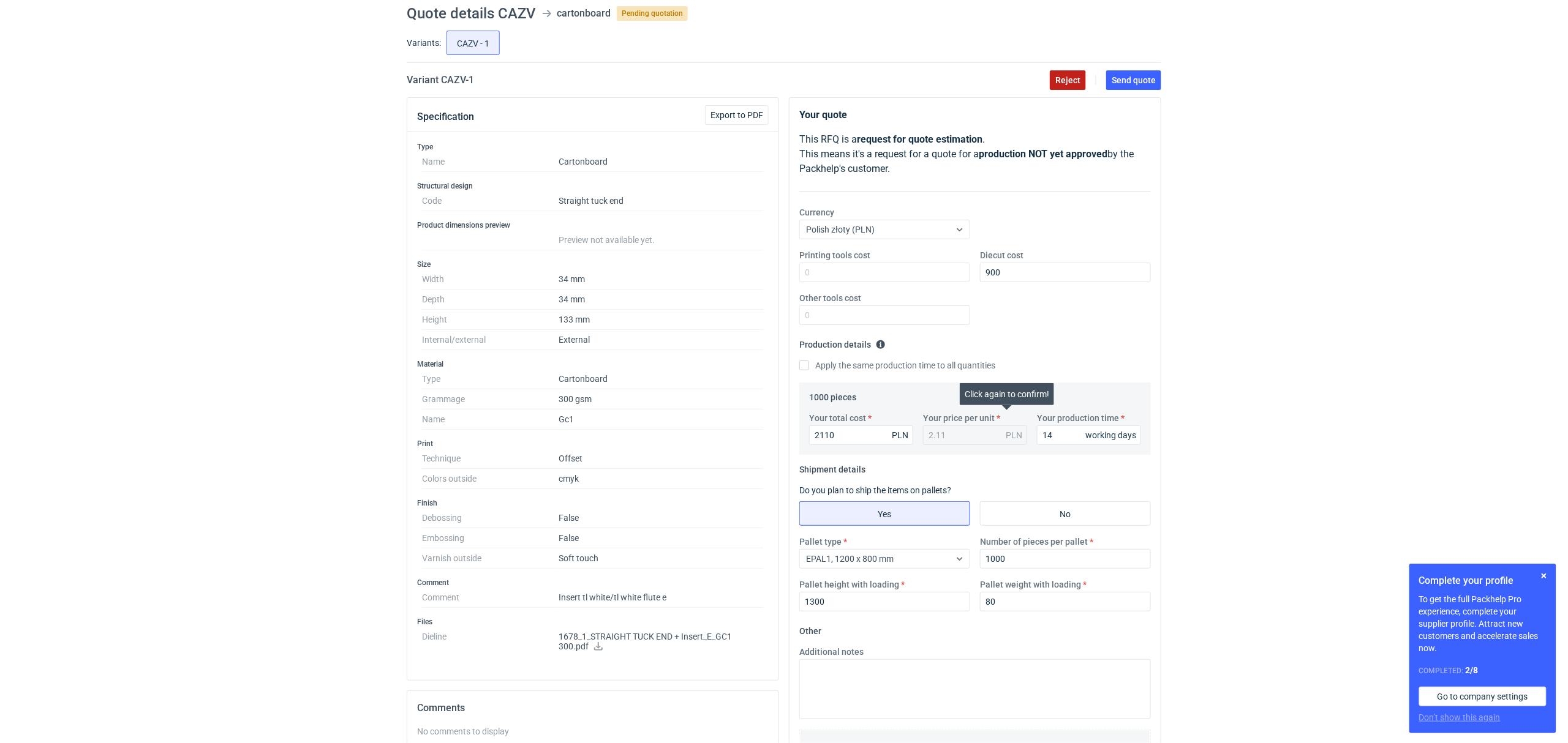
scroll to position [0, 0]
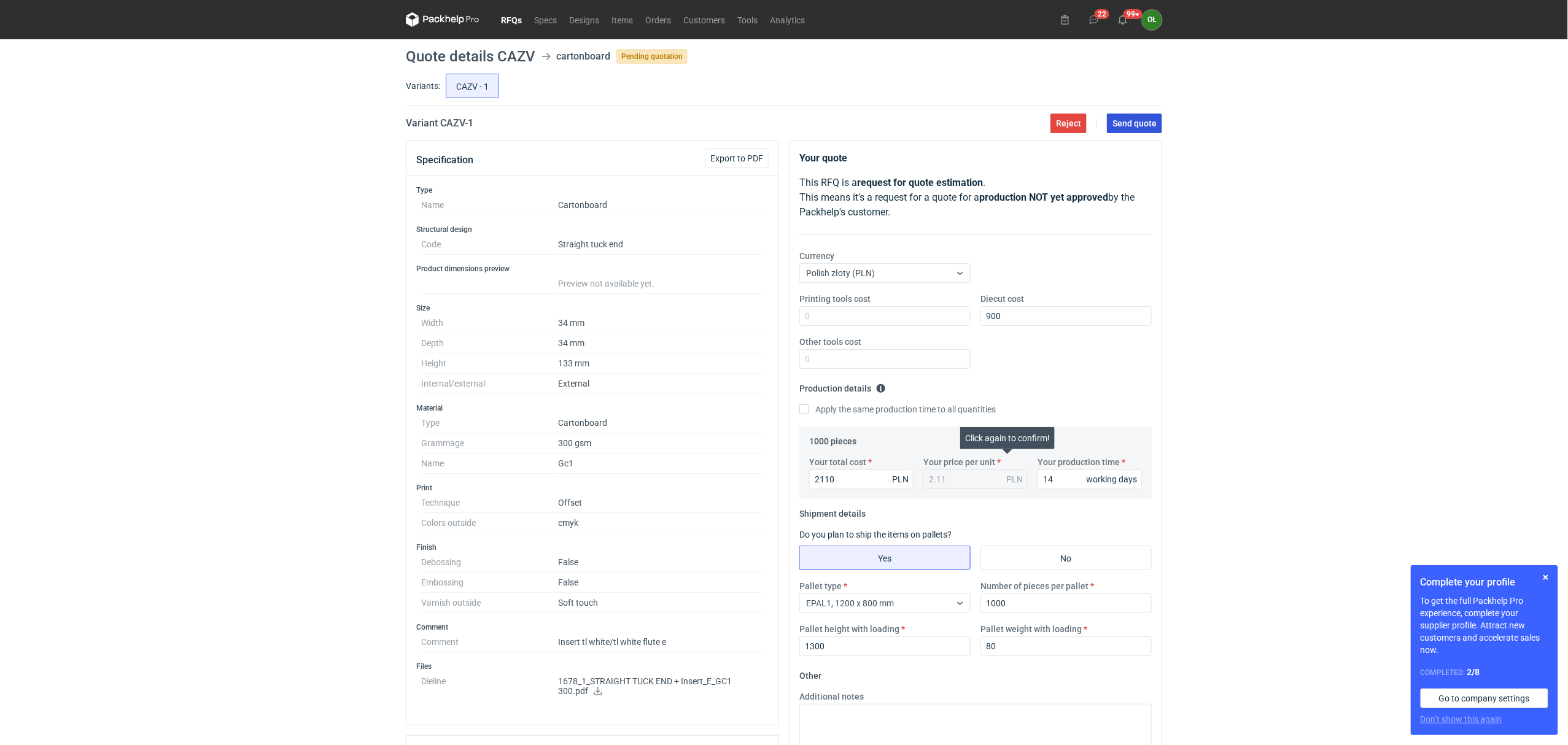
click at [1127, 119] on span "Send quote" at bounding box center [1134, 124] width 44 height 9
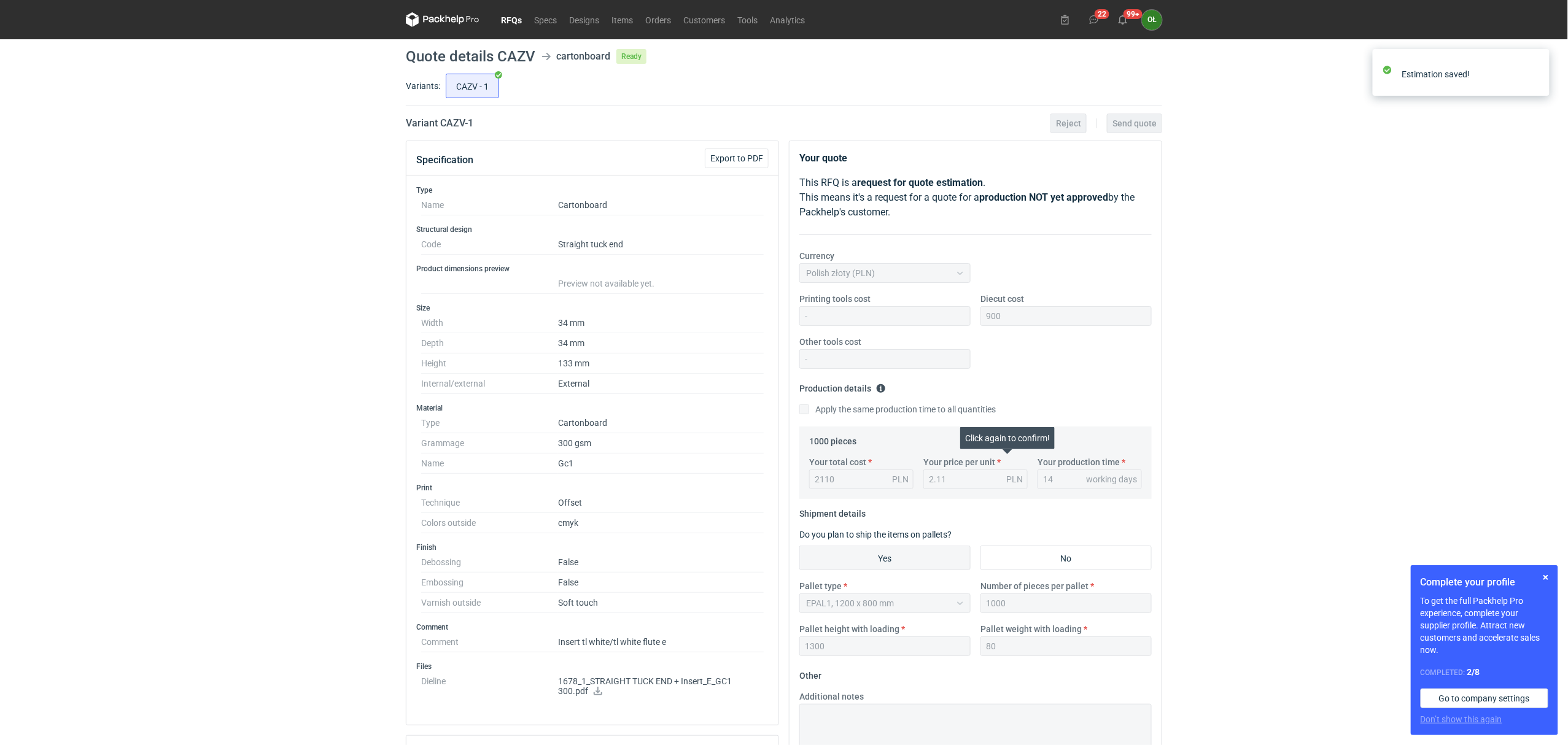
click at [516, 15] on link "RFQs" at bounding box center [511, 20] width 33 height 15
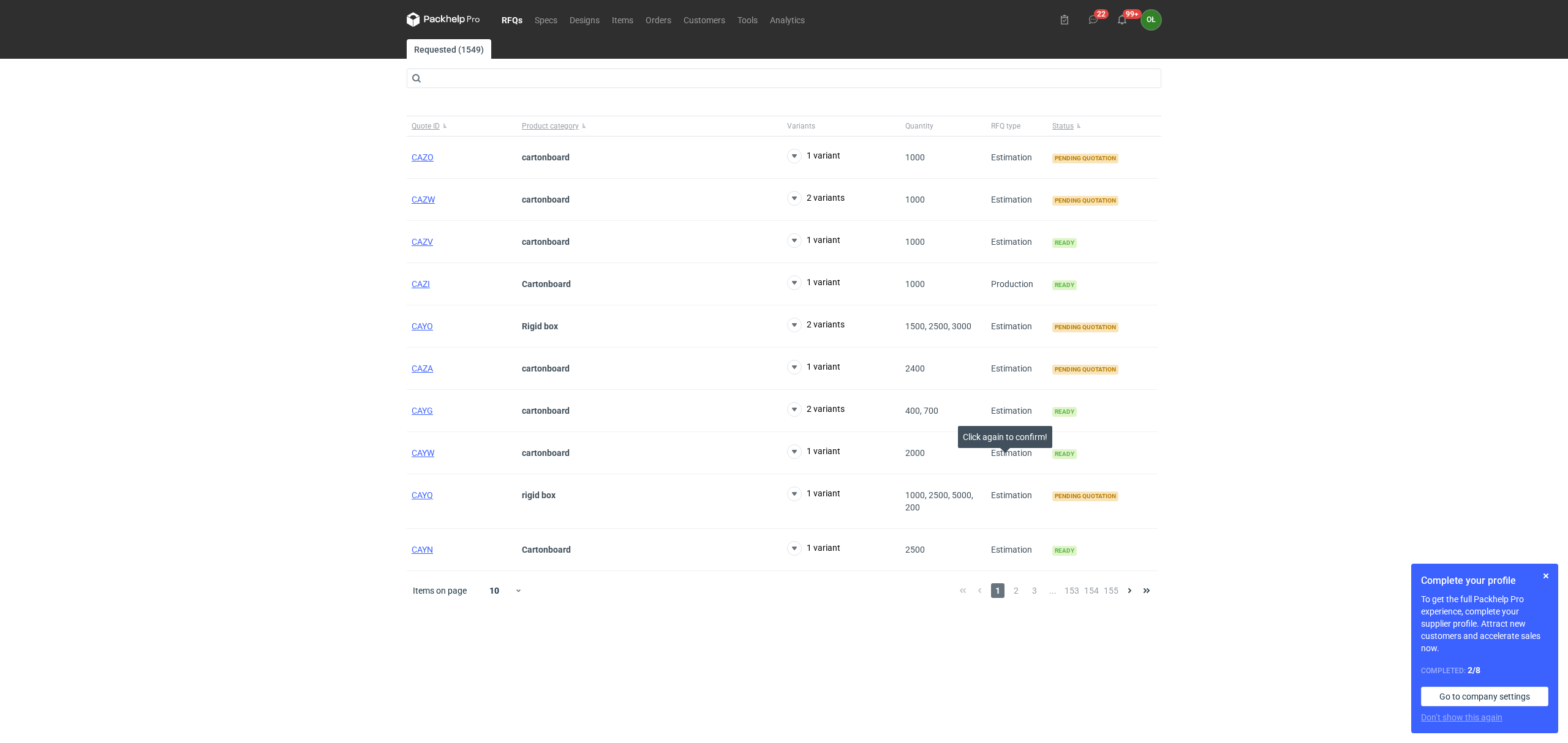
click at [164, 287] on div "RFQs Specs Designs Items Orders Customers Tools Analytics 22 99+ OŁ [PERSON_NAM…" at bounding box center [784, 371] width 1568 height 743
